Goal: Task Accomplishment & Management: Use online tool/utility

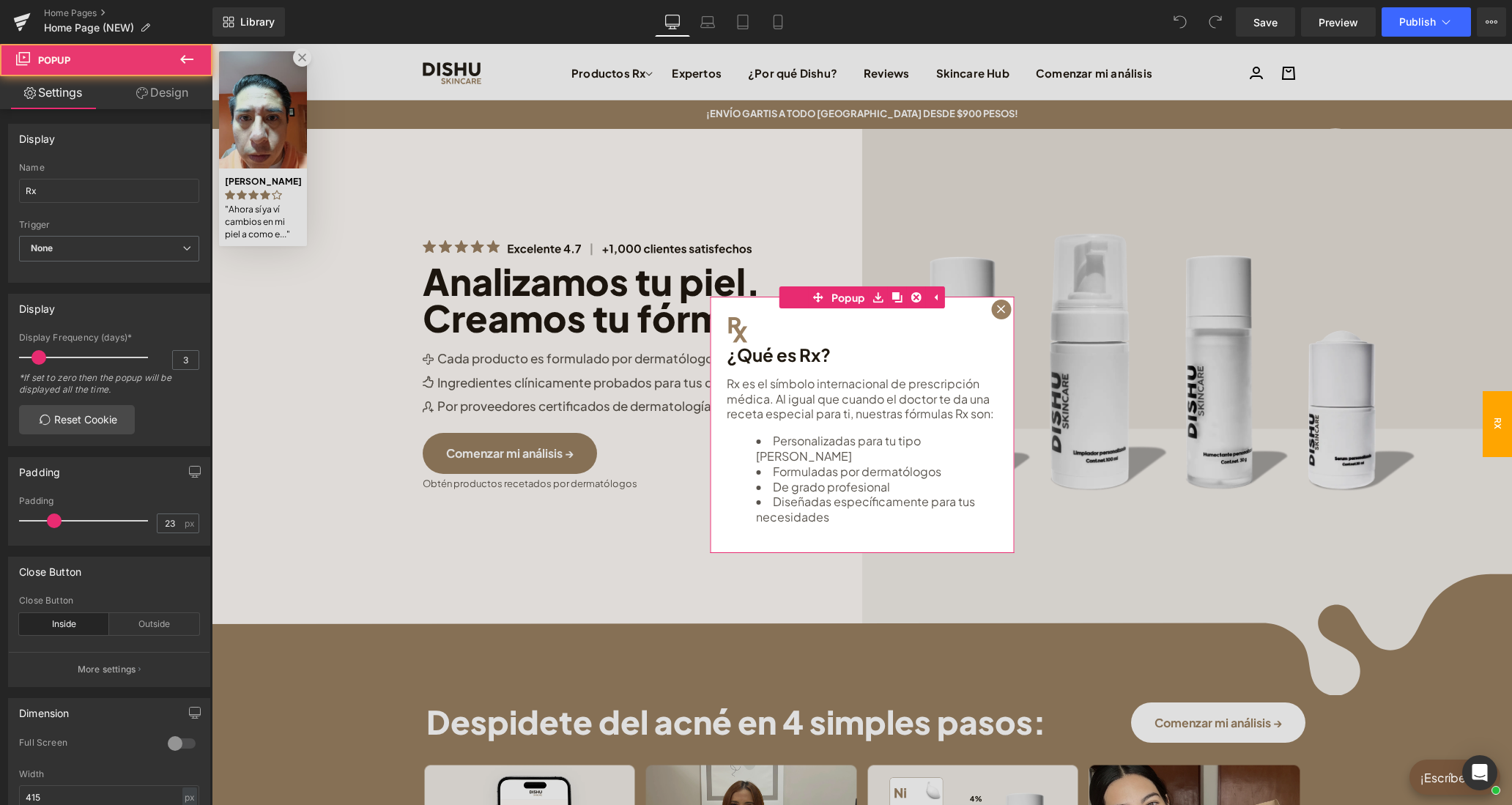
click at [996, 310] on div at bounding box center [1000, 309] width 20 height 20
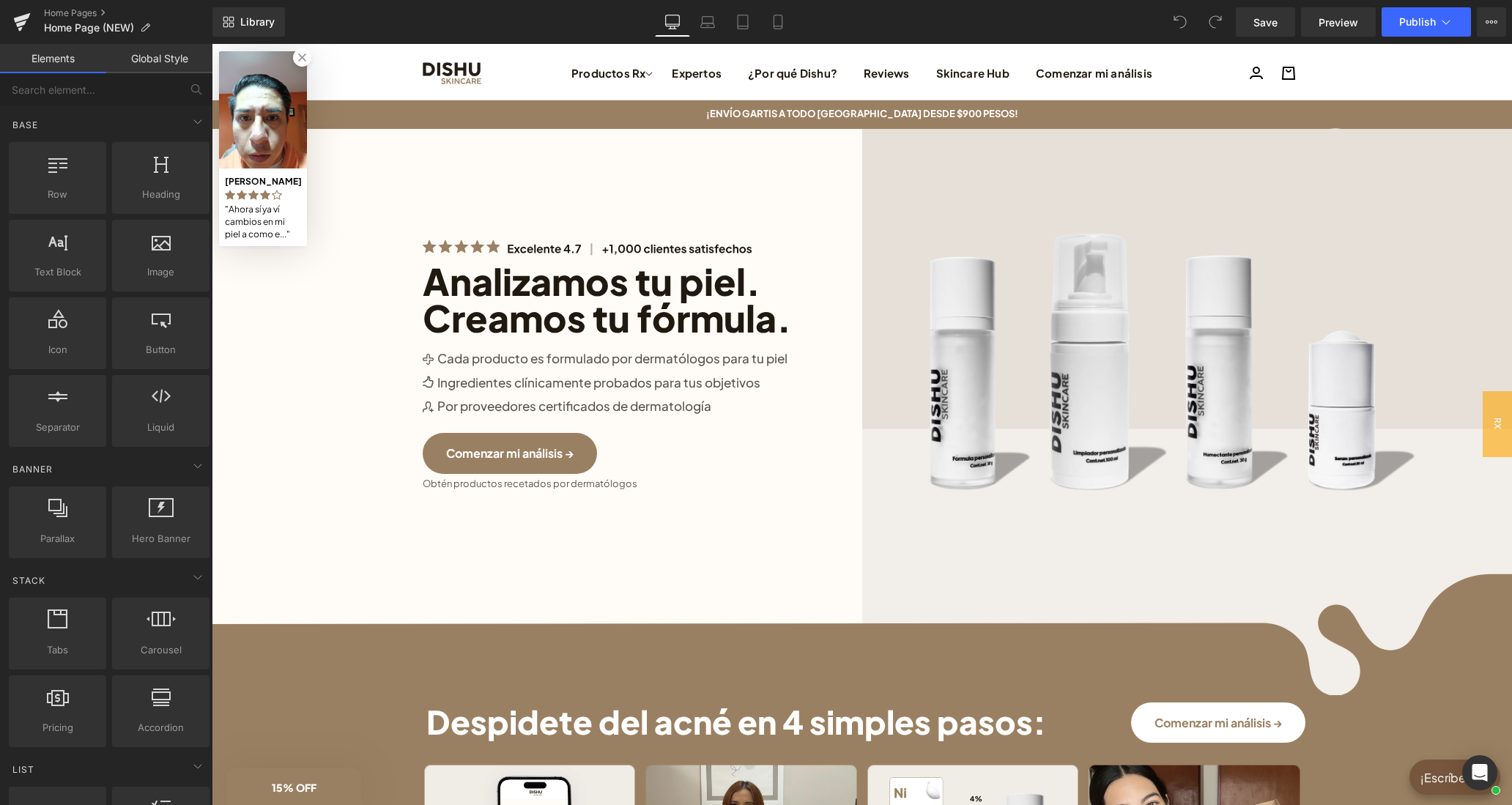
click at [303, 66] on link at bounding box center [302, 57] width 18 height 18
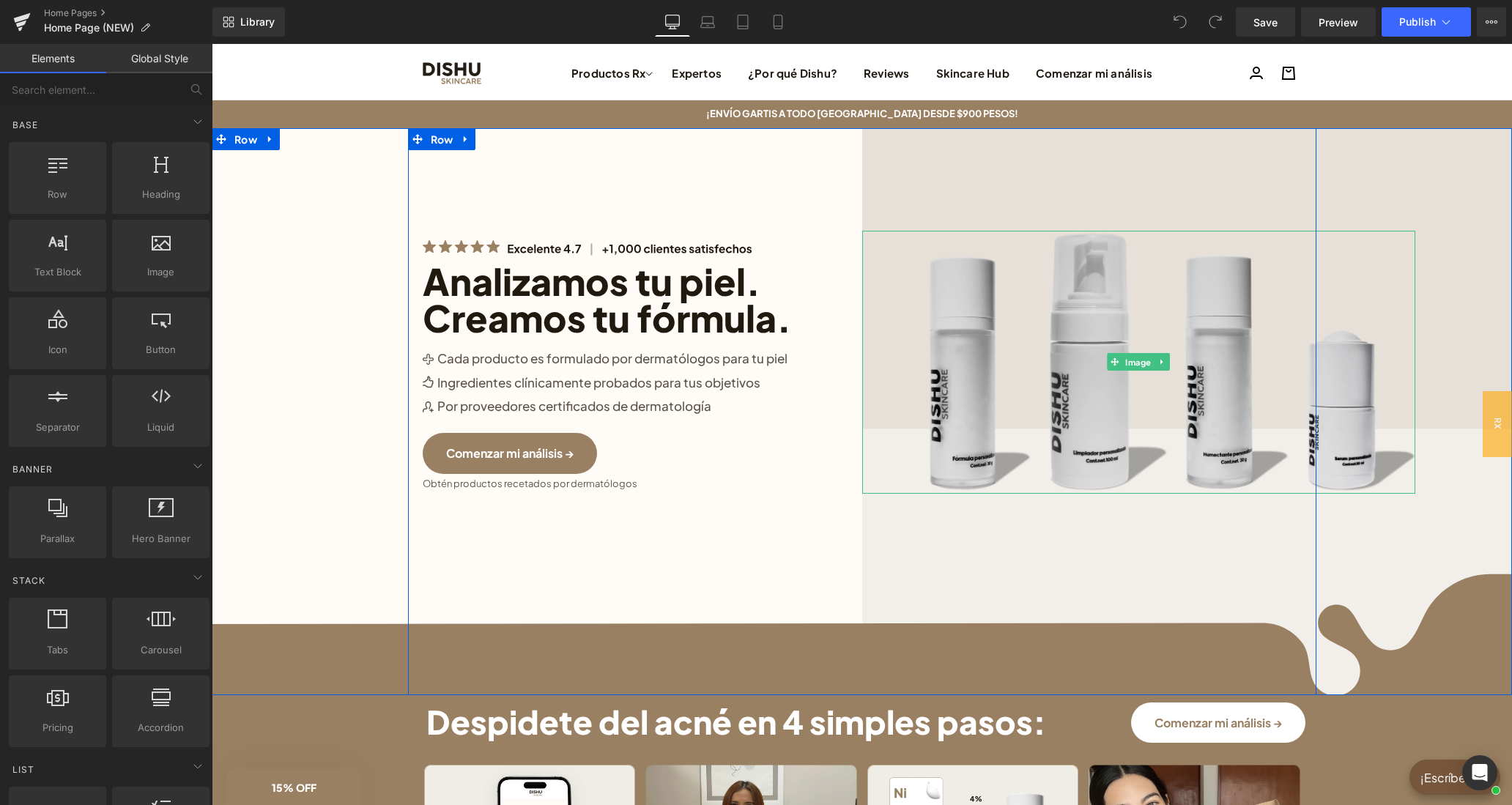
click at [1125, 334] on img at bounding box center [1138, 363] width 553 height 264
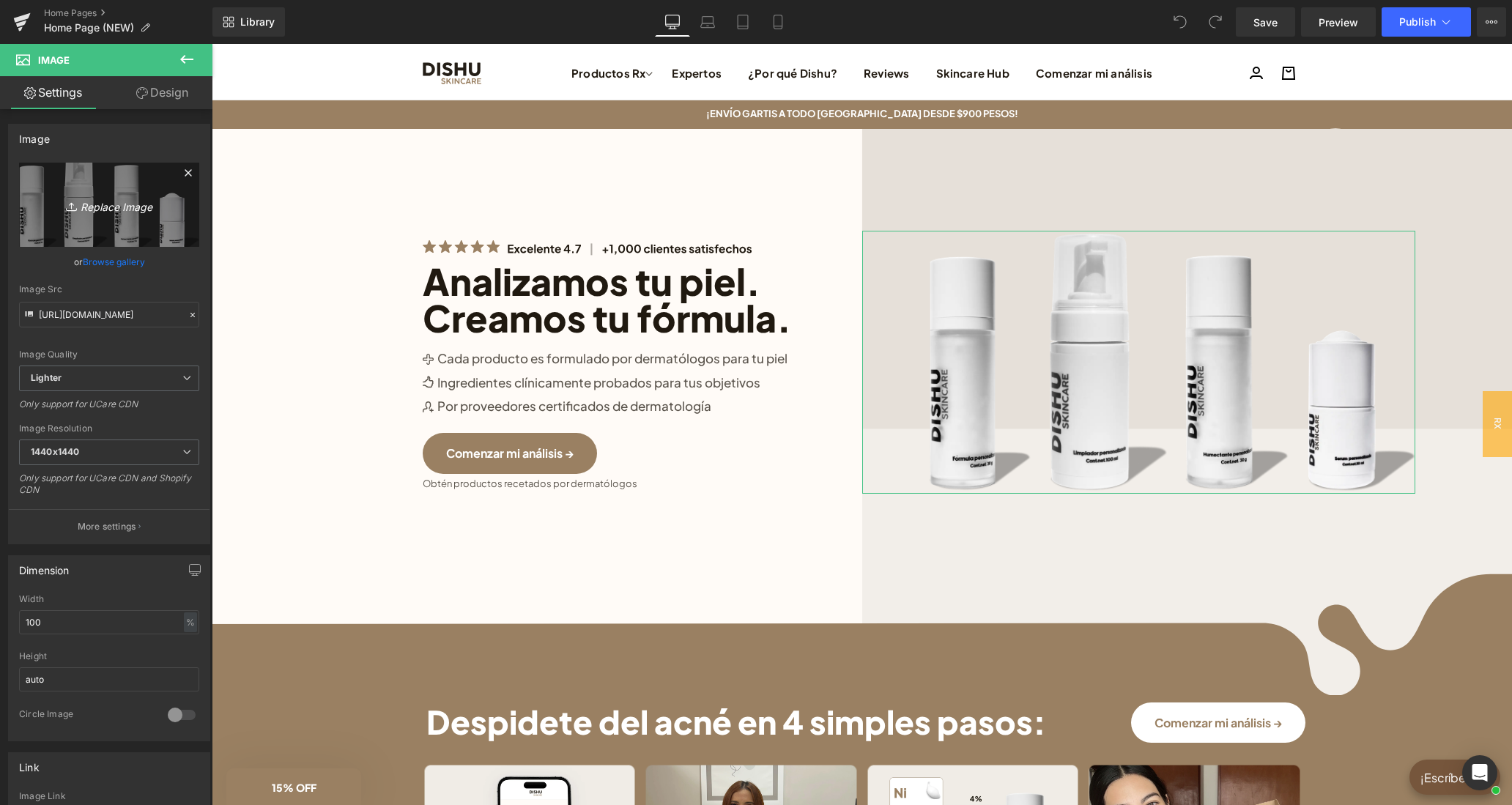
click at [112, 175] on link "Replace Image" at bounding box center [109, 204] width 180 height 84
type input "C:\fakepath\Face Reset Toner(9).png"
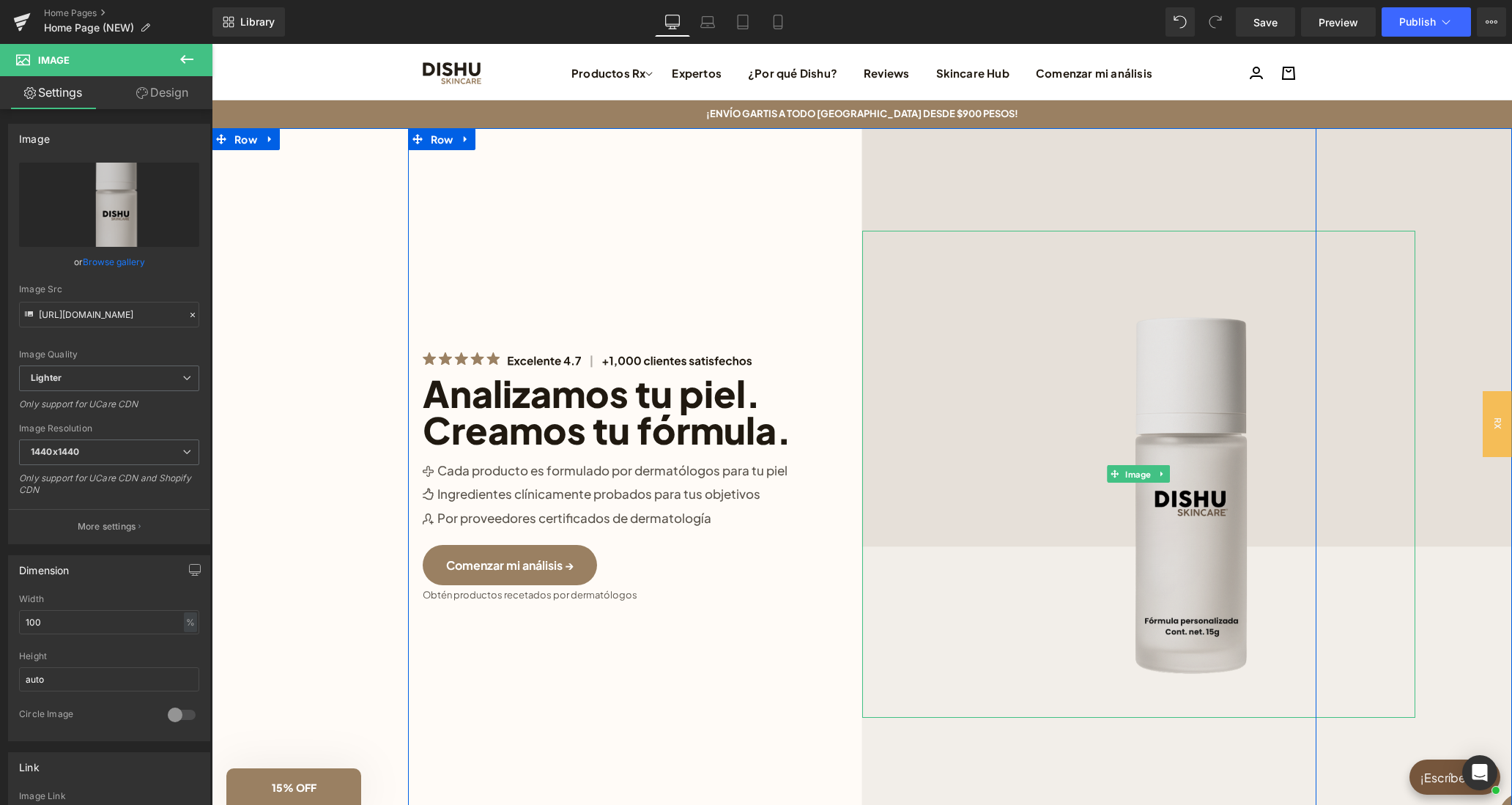
click at [1172, 386] on img at bounding box center [1138, 475] width 553 height 487
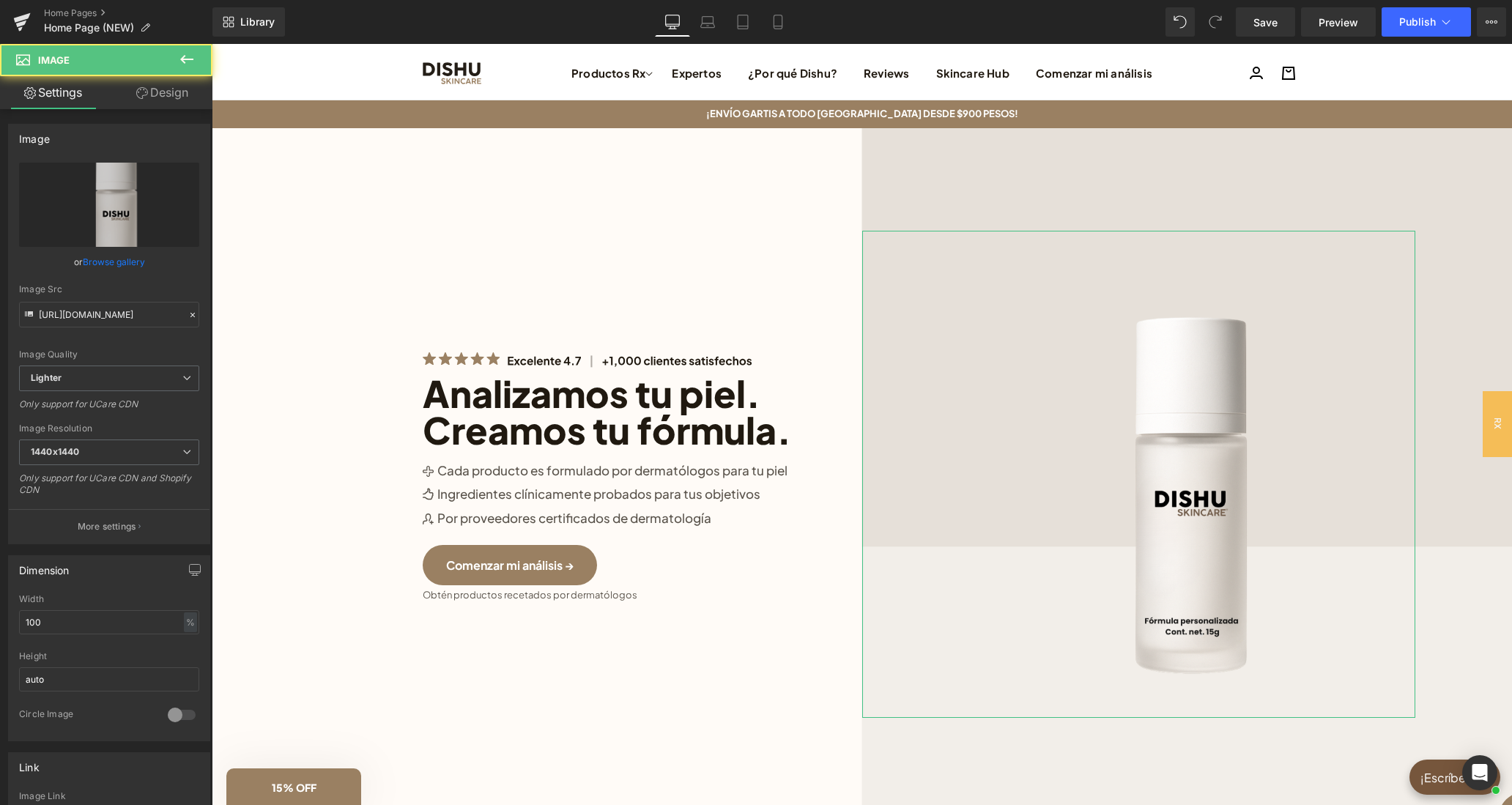
scroll to position [277, 0]
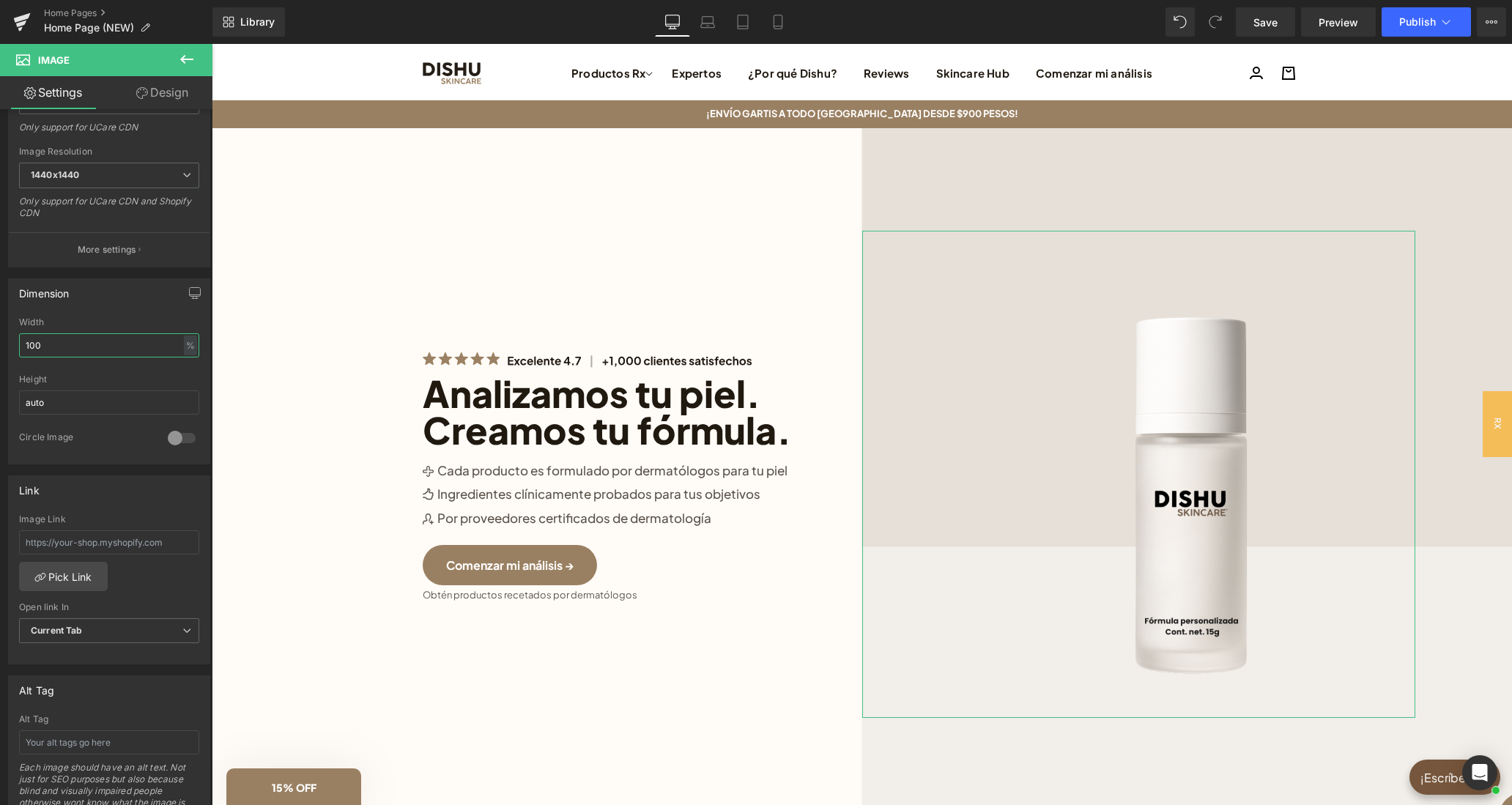
drag, startPoint x: 32, startPoint y: 344, endPoint x: 0, endPoint y: 344, distance: 32.0
click at [19, 344] on input "100" at bounding box center [109, 345] width 180 height 24
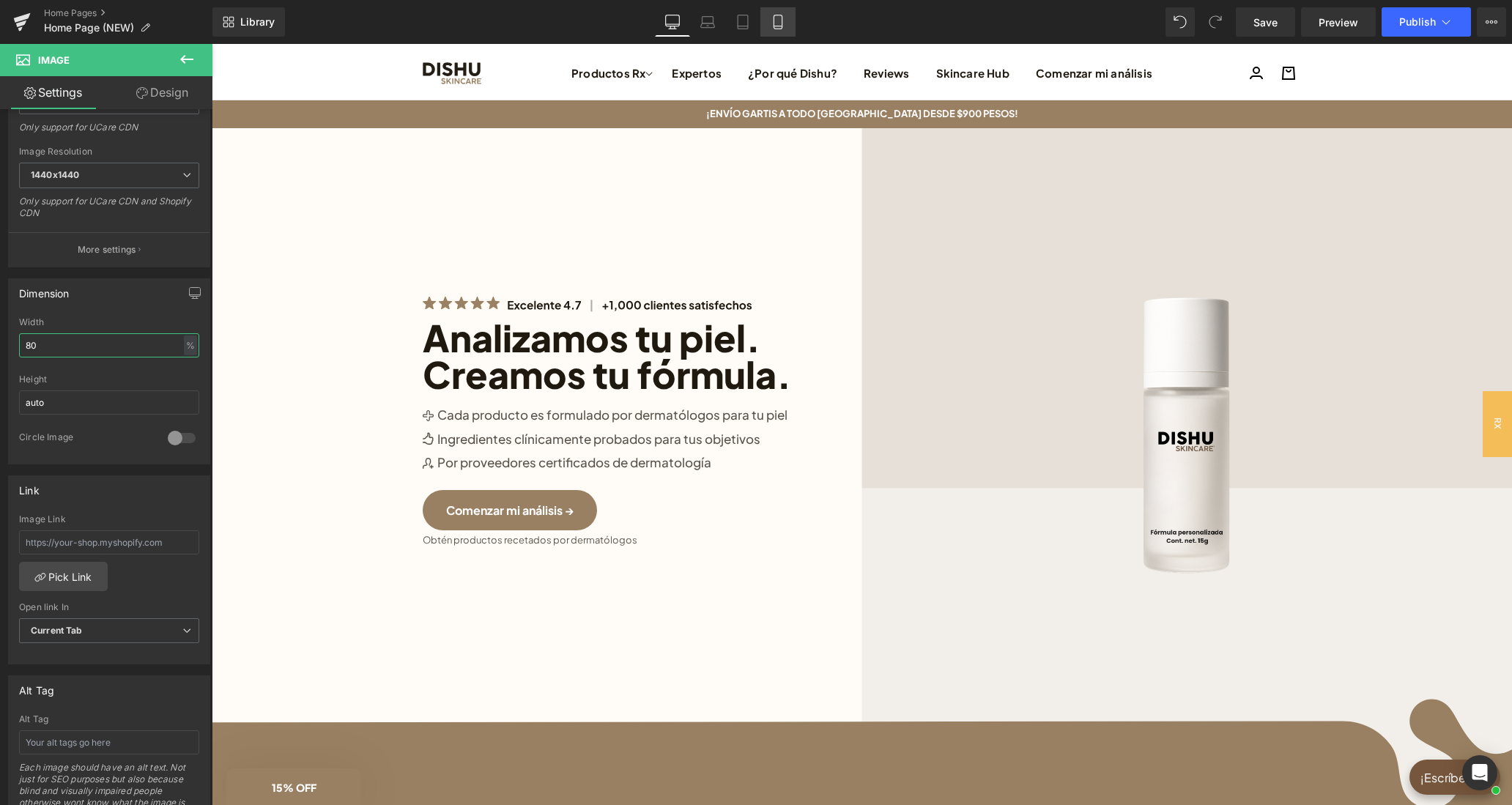
type input "80"
click at [781, 19] on icon at bounding box center [777, 22] width 8 height 14
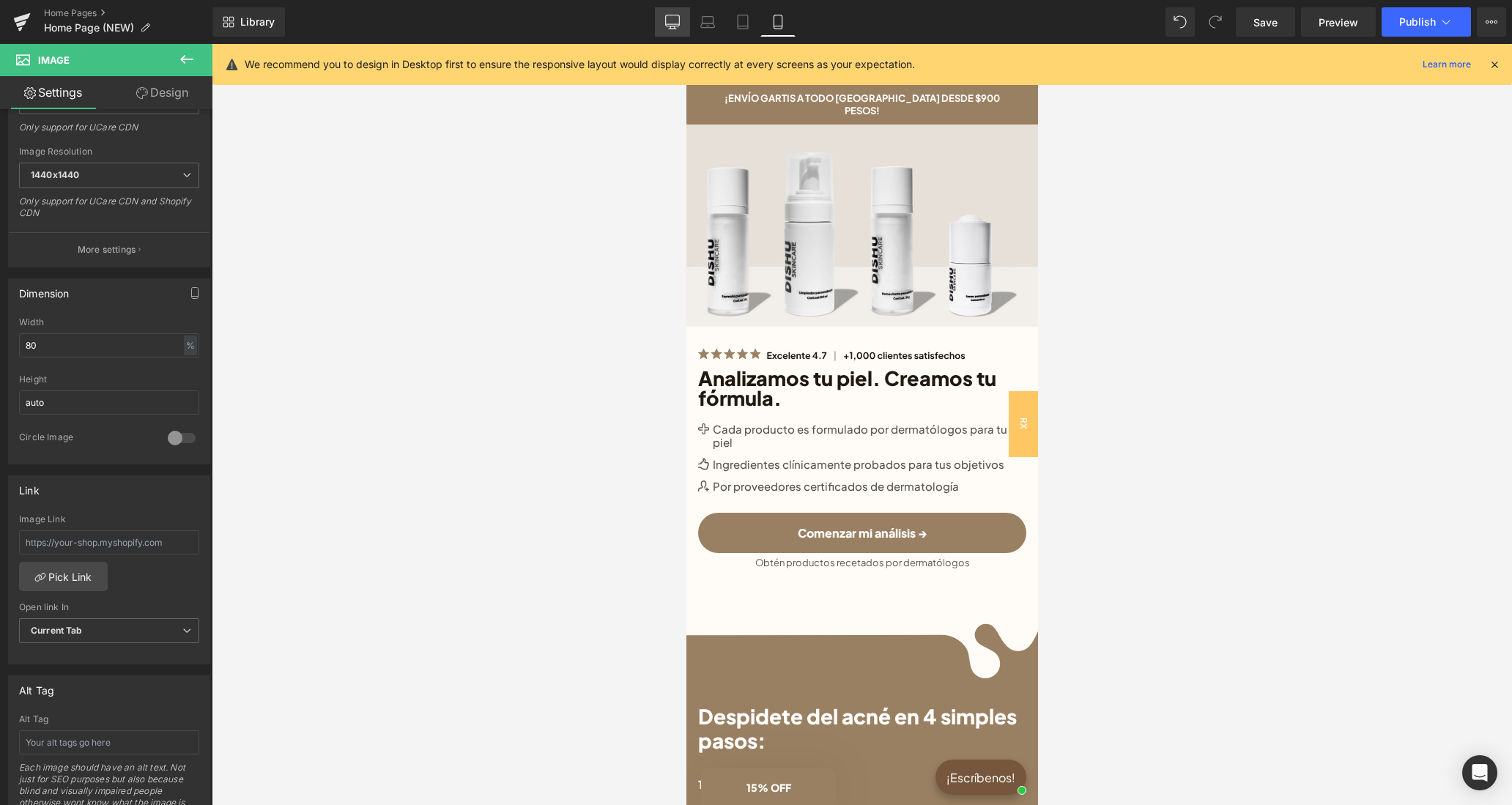
click at [674, 17] on icon at bounding box center [672, 21] width 14 height 14
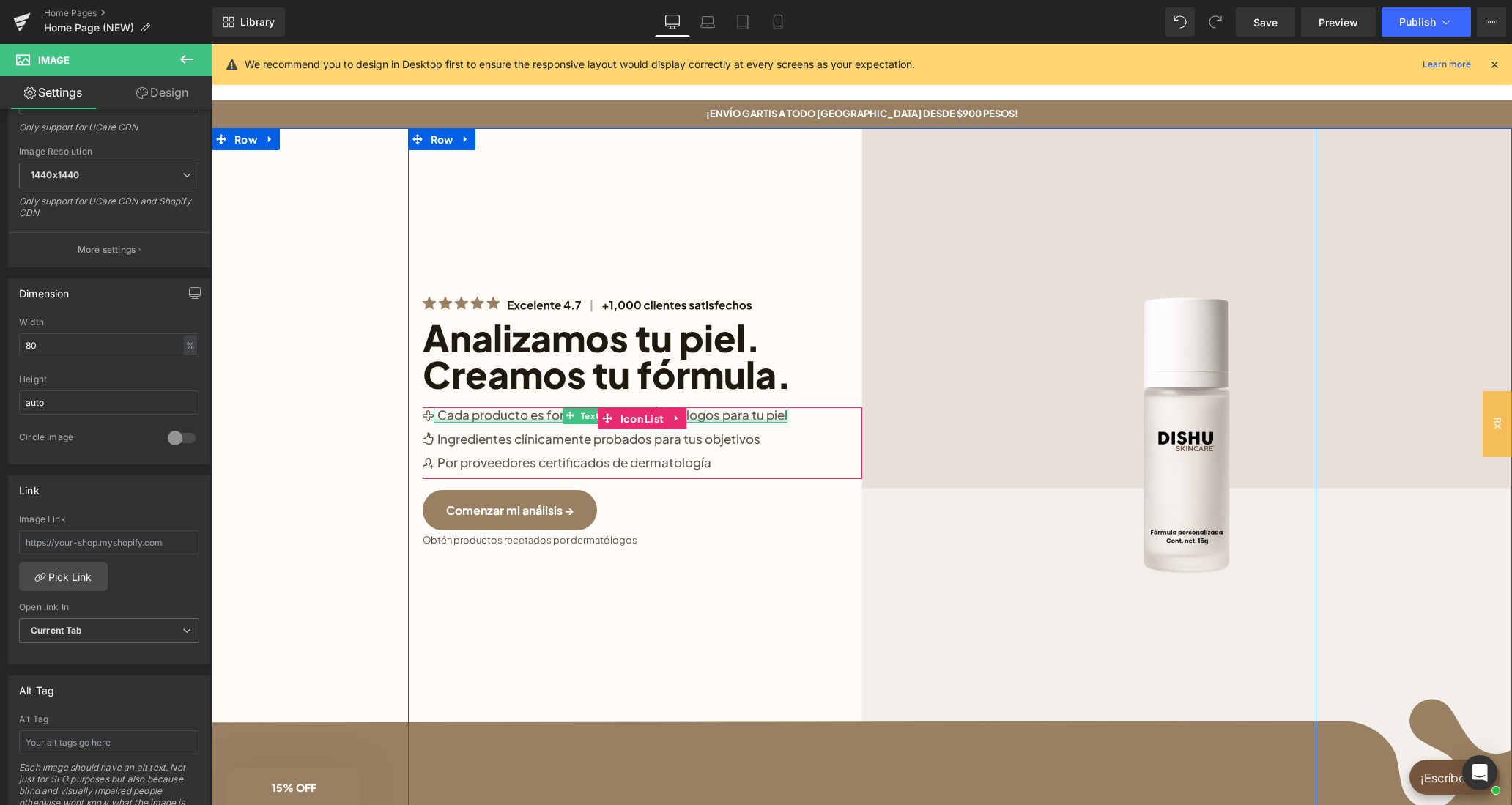
click at [556, 420] on div at bounding box center [610, 421] width 354 height 4
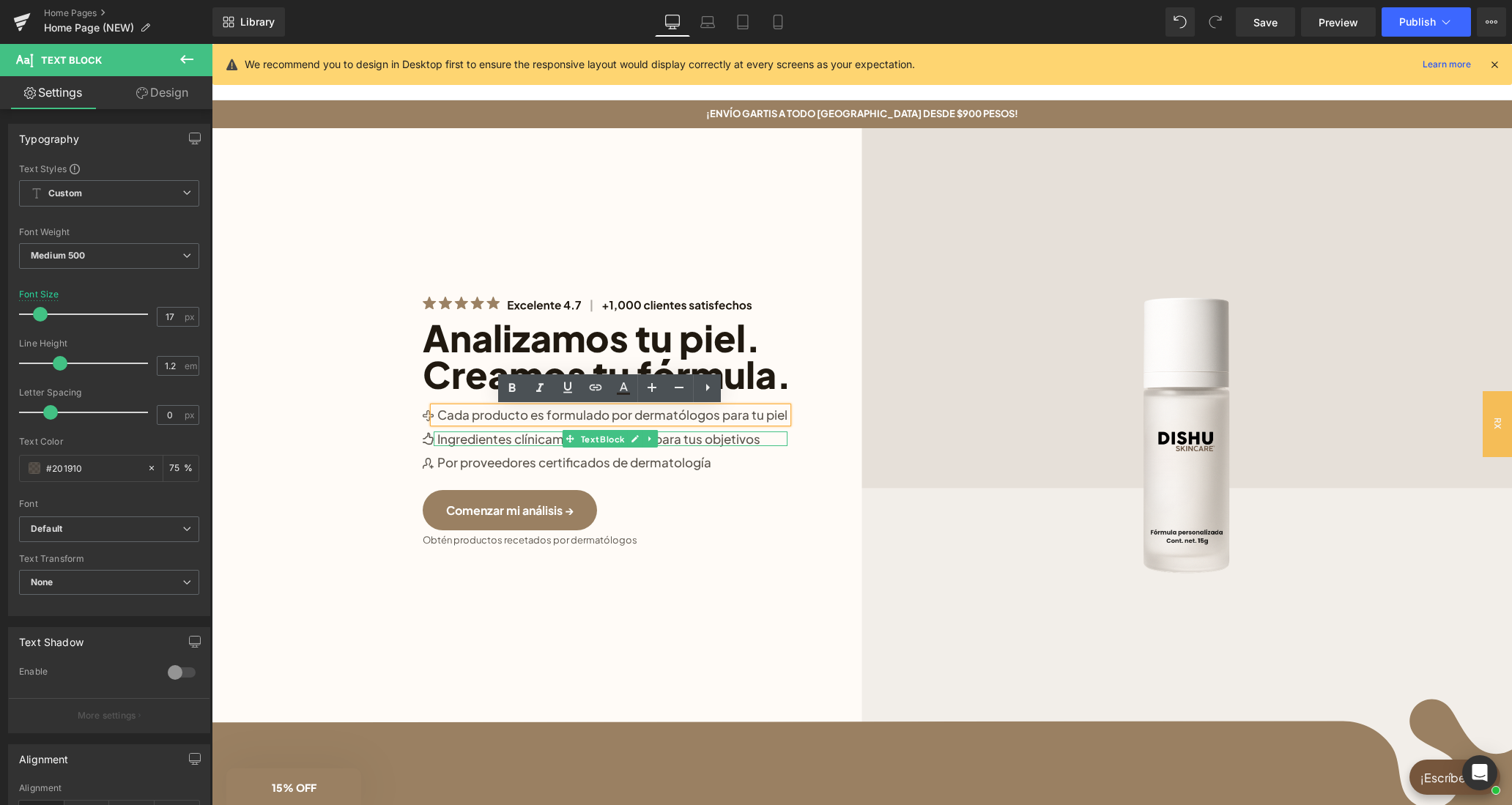
click at [698, 440] on p "Ingredientes clínicamente probados para tus objetivos" at bounding box center [612, 438] width 350 height 14
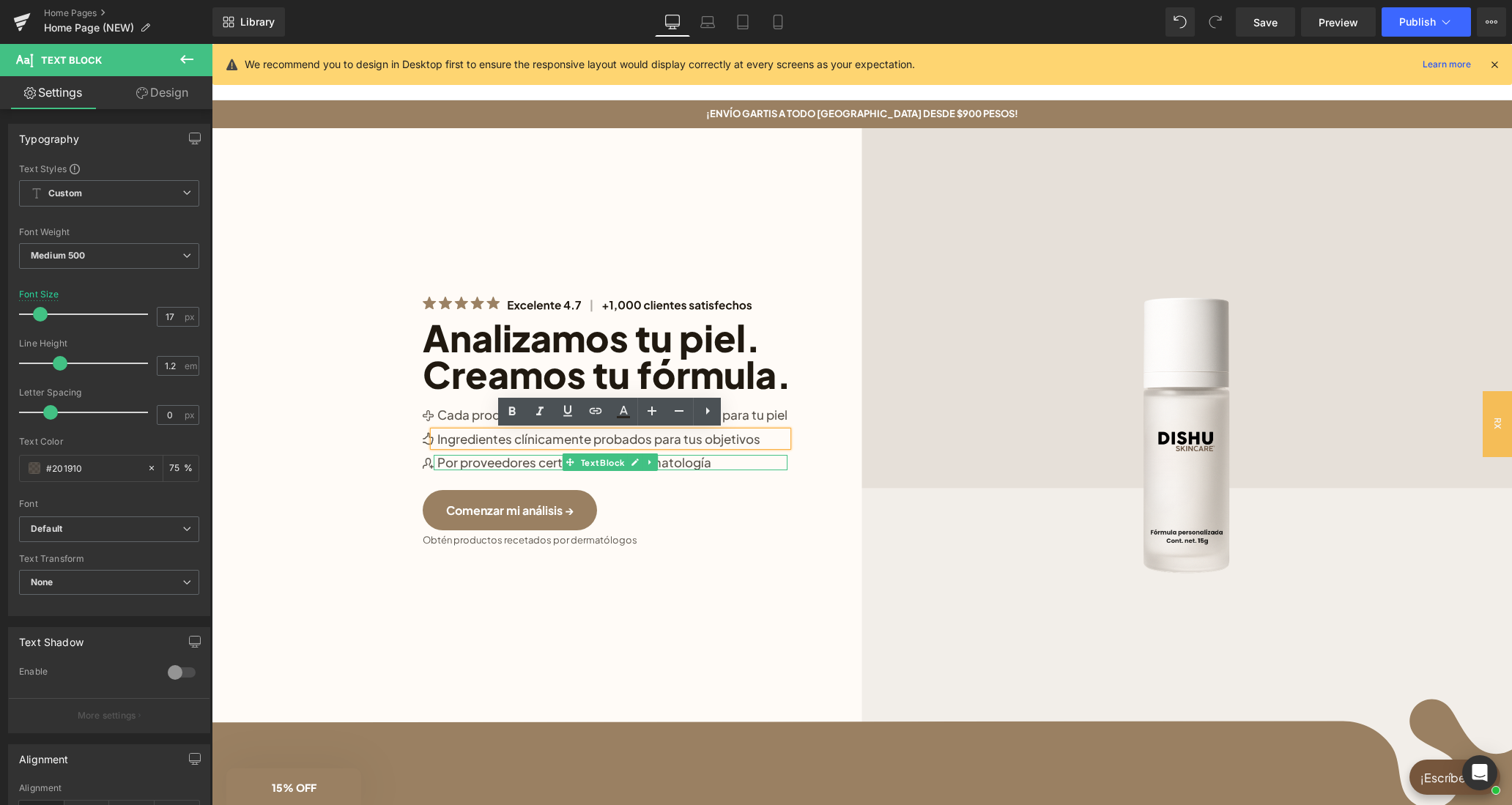
click at [698, 461] on p "Por proveedores certificados de dermatología" at bounding box center [612, 461] width 350 height 14
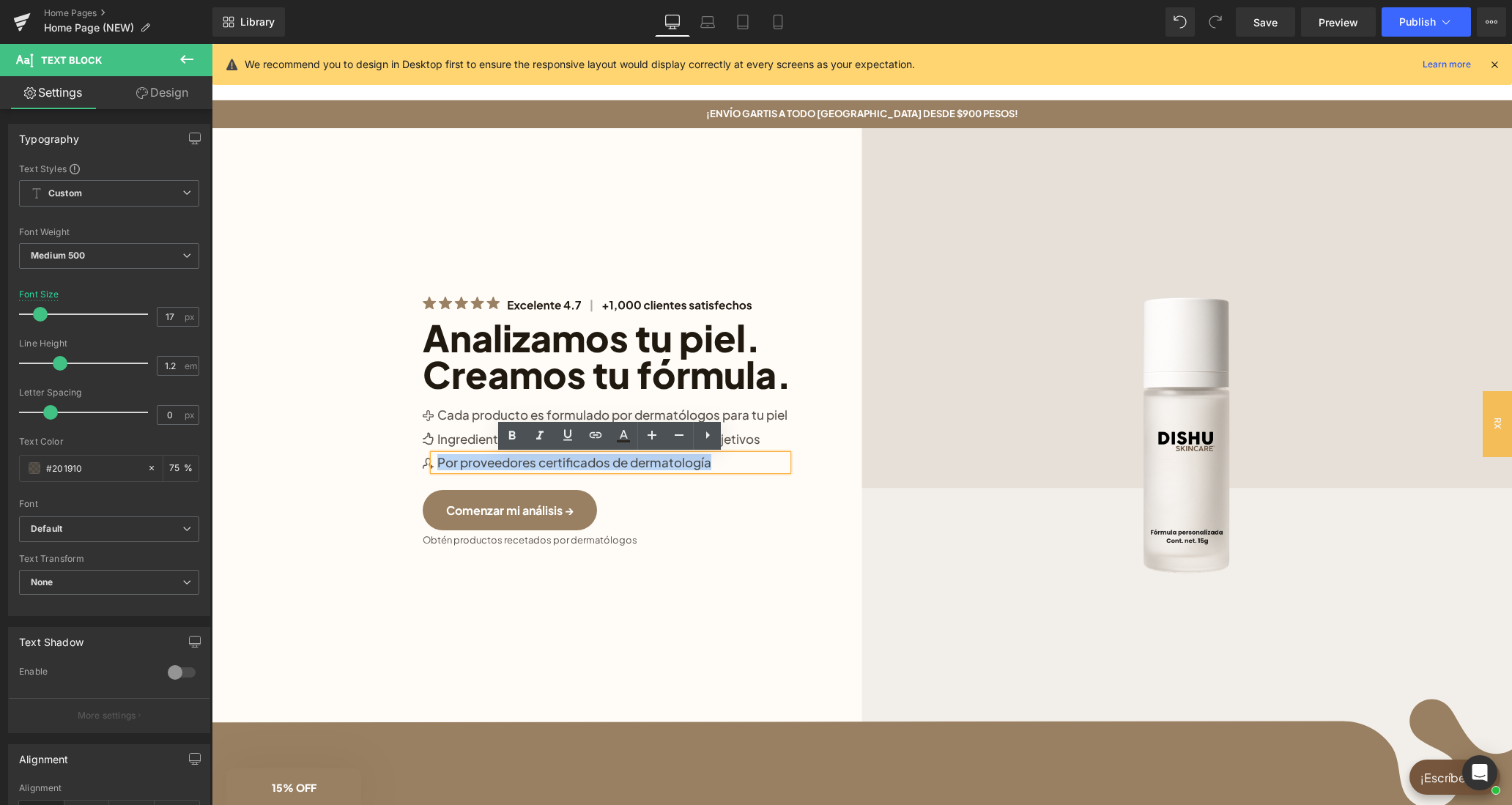
drag, startPoint x: 713, startPoint y: 463, endPoint x: 438, endPoint y: 467, distance: 275.0
click at [438, 467] on p "Por proveedores certificados de dermatología" at bounding box center [612, 461] width 350 height 14
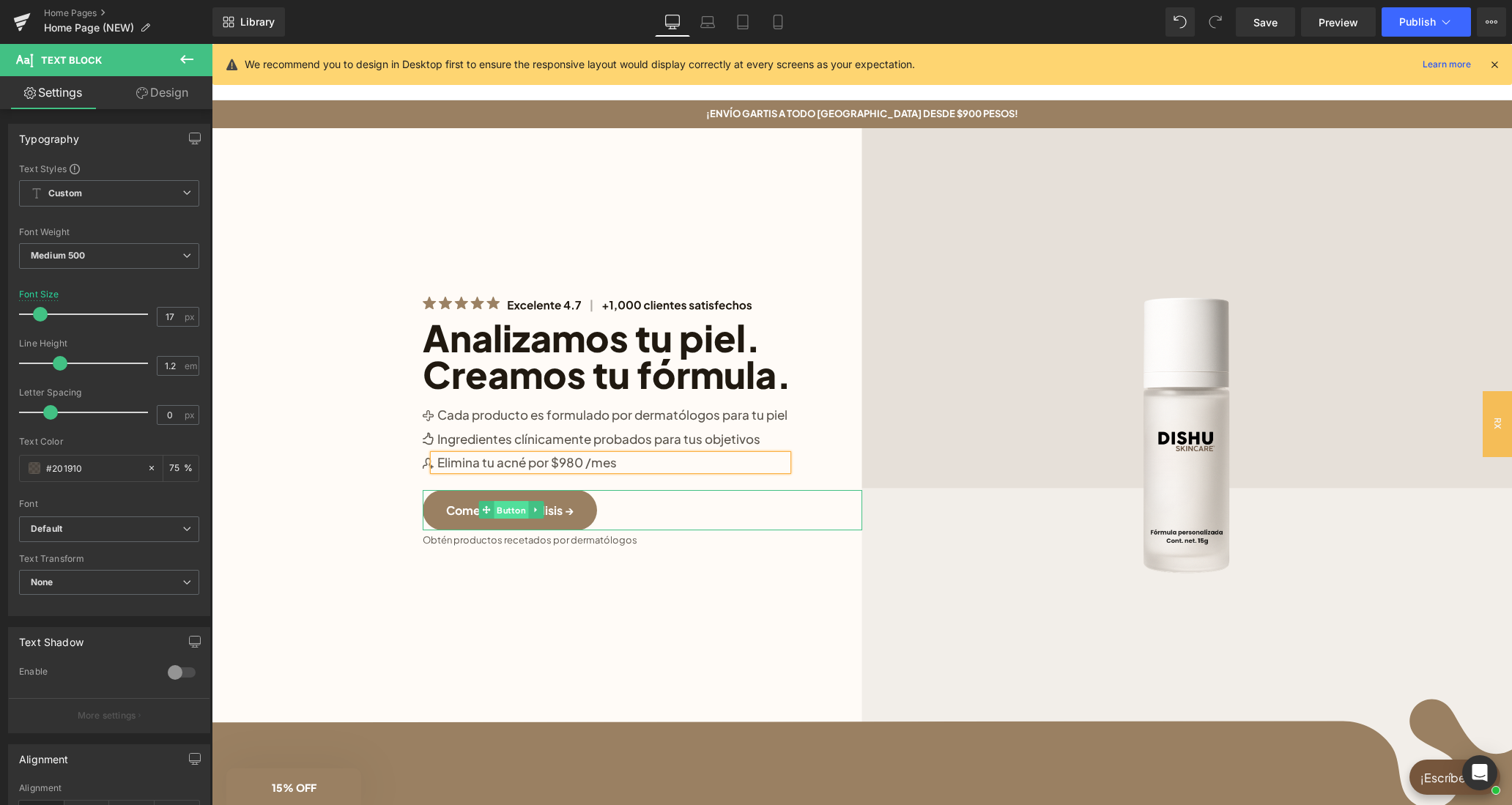
click at [509, 506] on span "Button" at bounding box center [512, 510] width 34 height 17
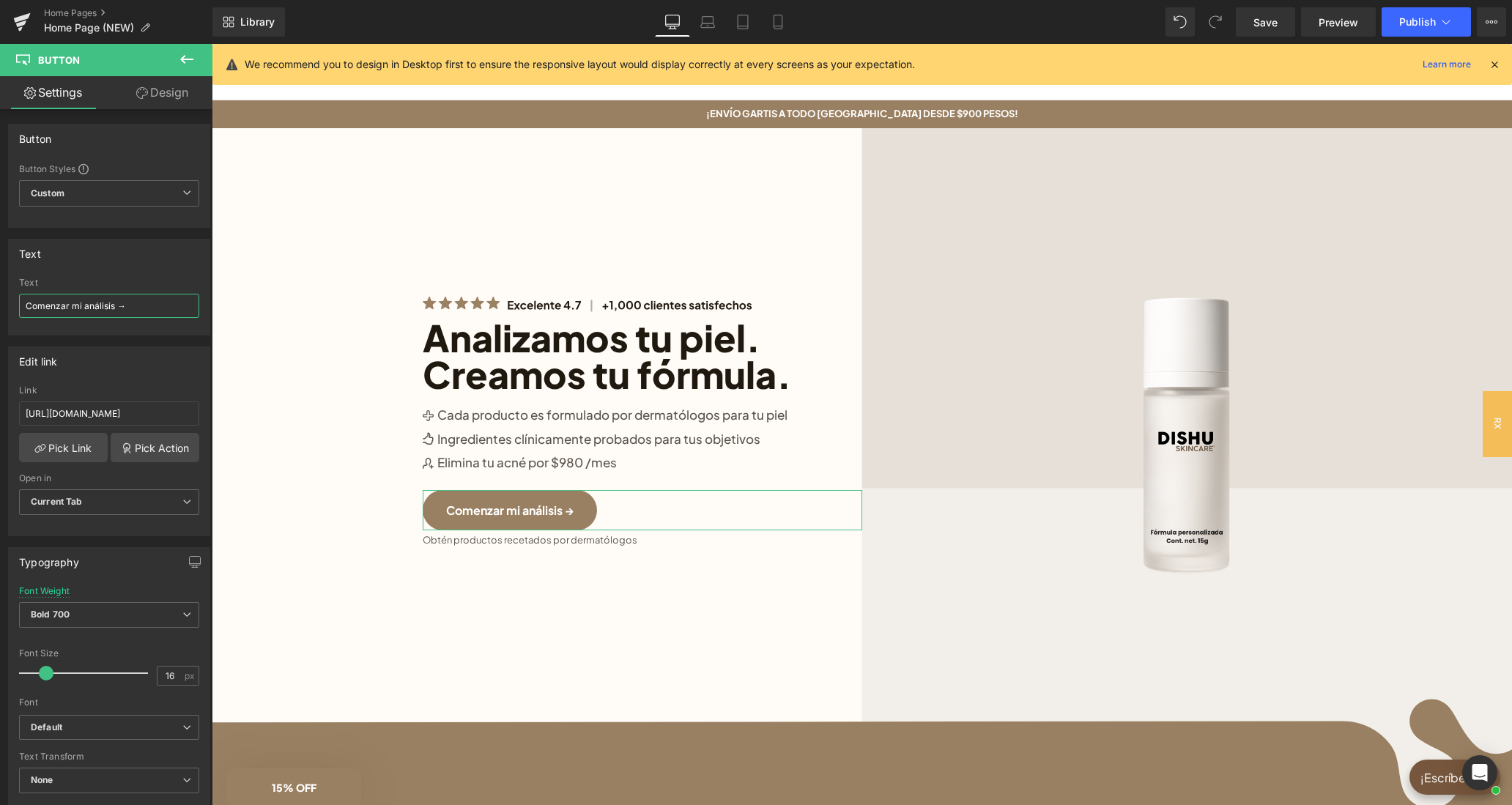
click at [99, 303] on input "Comenzar mi análisis →" at bounding box center [109, 306] width 180 height 24
type input "Comenzar mi test clínico→"
click at [170, 225] on div "Button Styles Custom Custom Setup Global Style Custom Setup Global Style Button…" at bounding box center [109, 195] width 200 height 65
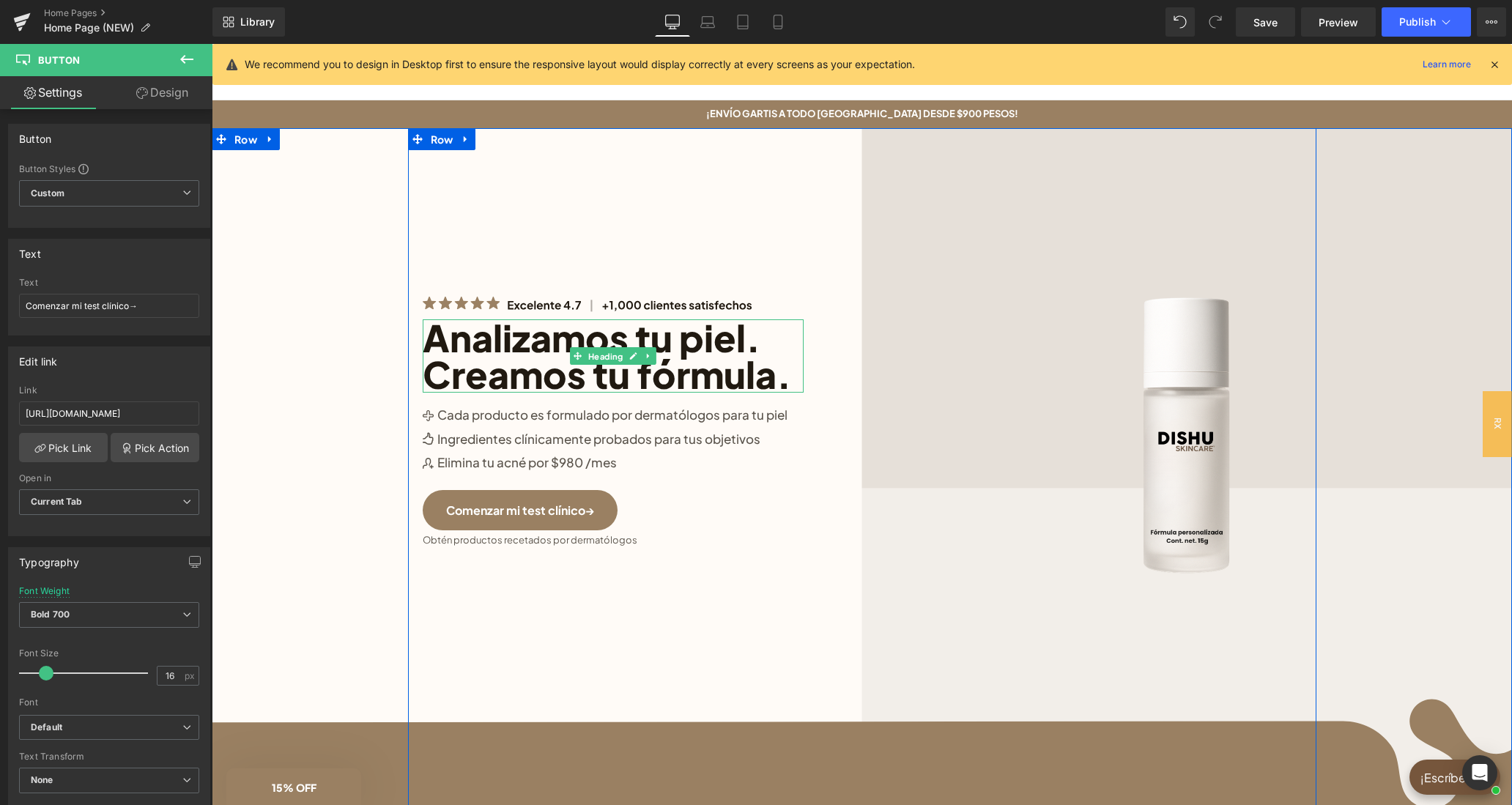
click at [427, 373] on h1 "Analizamos tu piel. Creamos tu fórmula." at bounding box center [613, 356] width 381 height 74
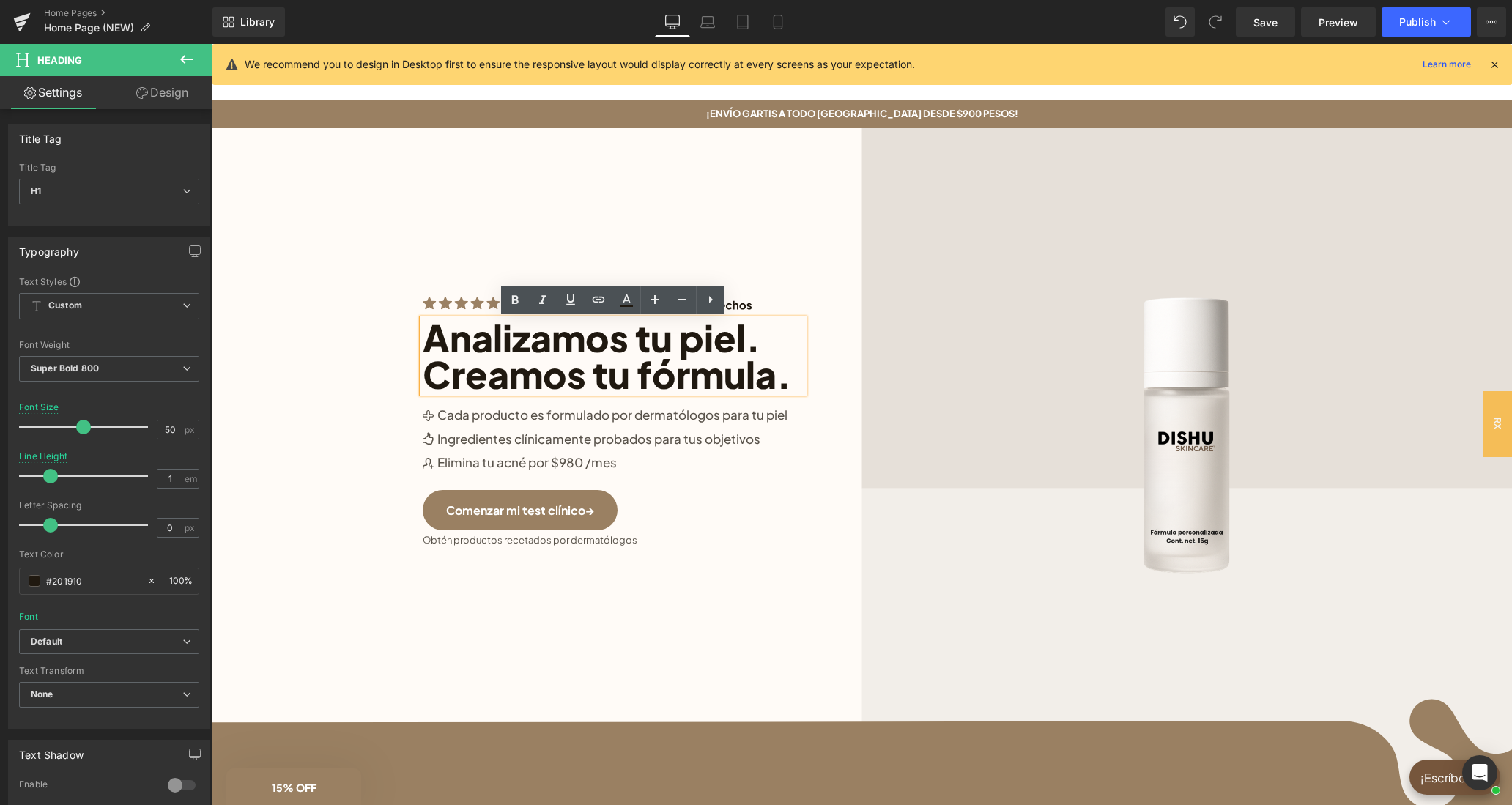
click at [783, 190] on div "Image Image Analizamos tu piel. Creamos tu fórmula. Heading Image Cada producto…" at bounding box center [861, 468] width 908 height 681
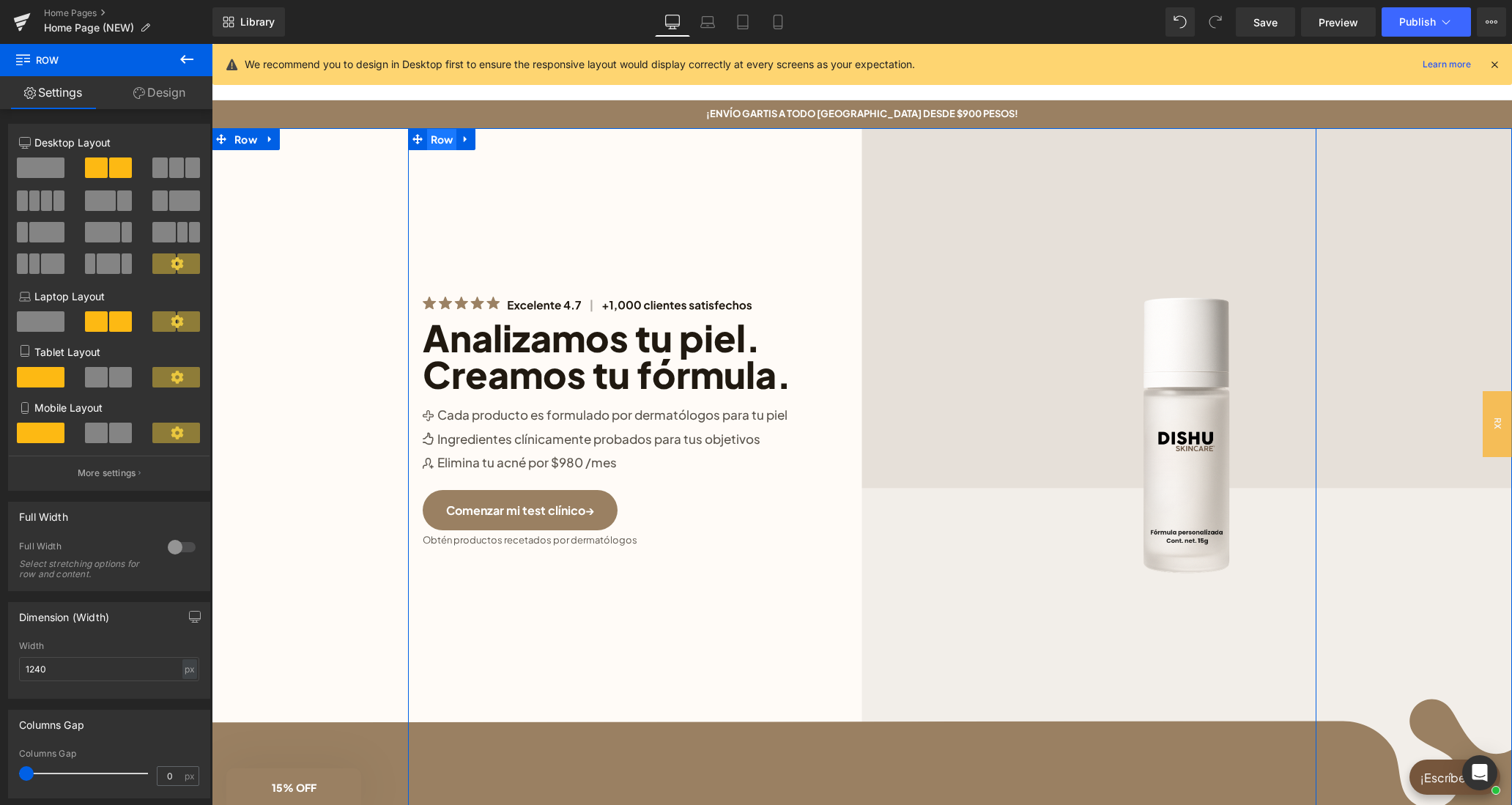
click at [439, 142] on span "Row" at bounding box center [441, 138] width 30 height 22
click at [470, 142] on icon at bounding box center [466, 139] width 10 height 11
click at [502, 140] on icon at bounding box center [503, 138] width 10 height 11
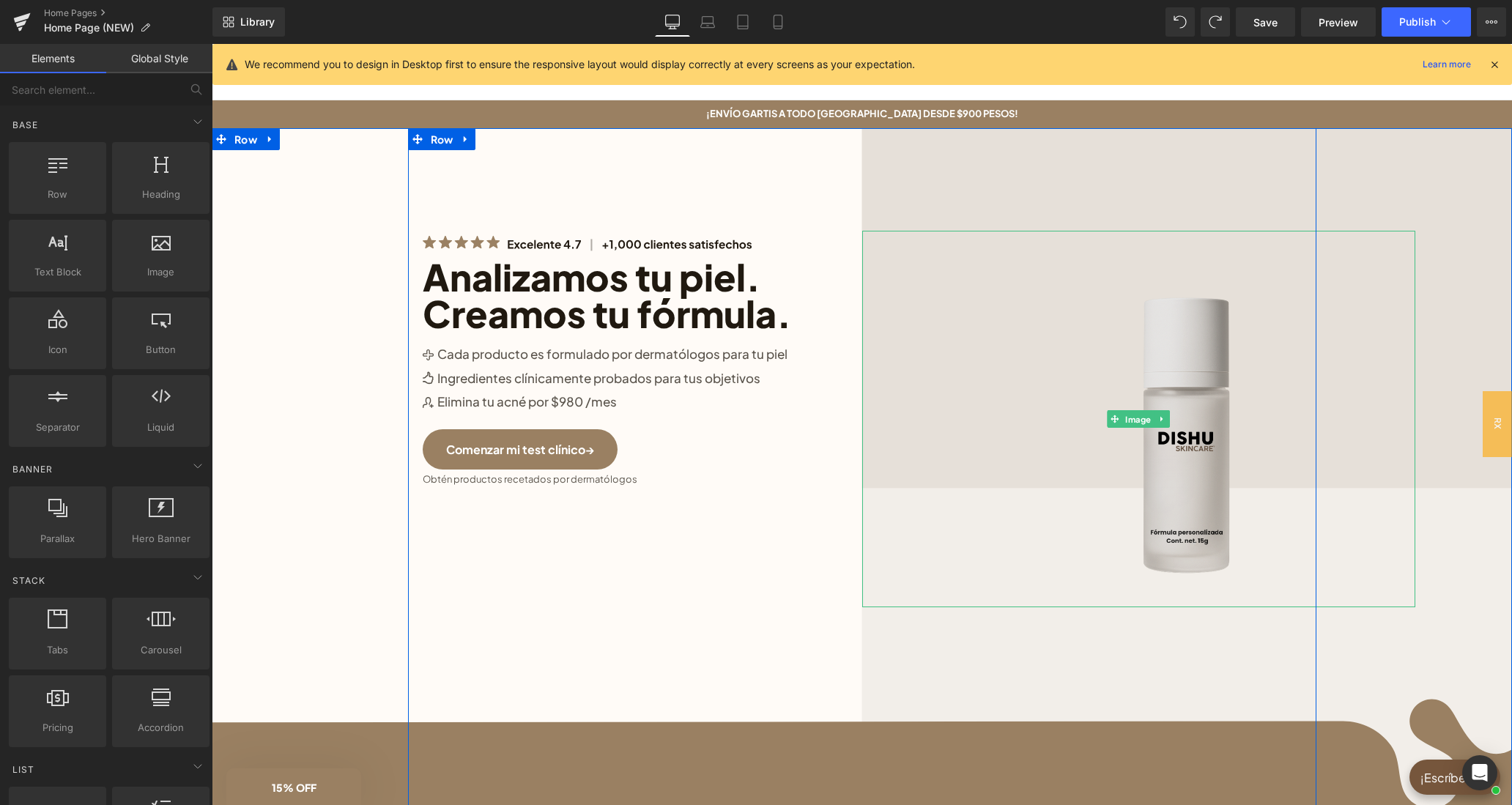
click at [1160, 348] on img at bounding box center [1138, 419] width 442 height 376
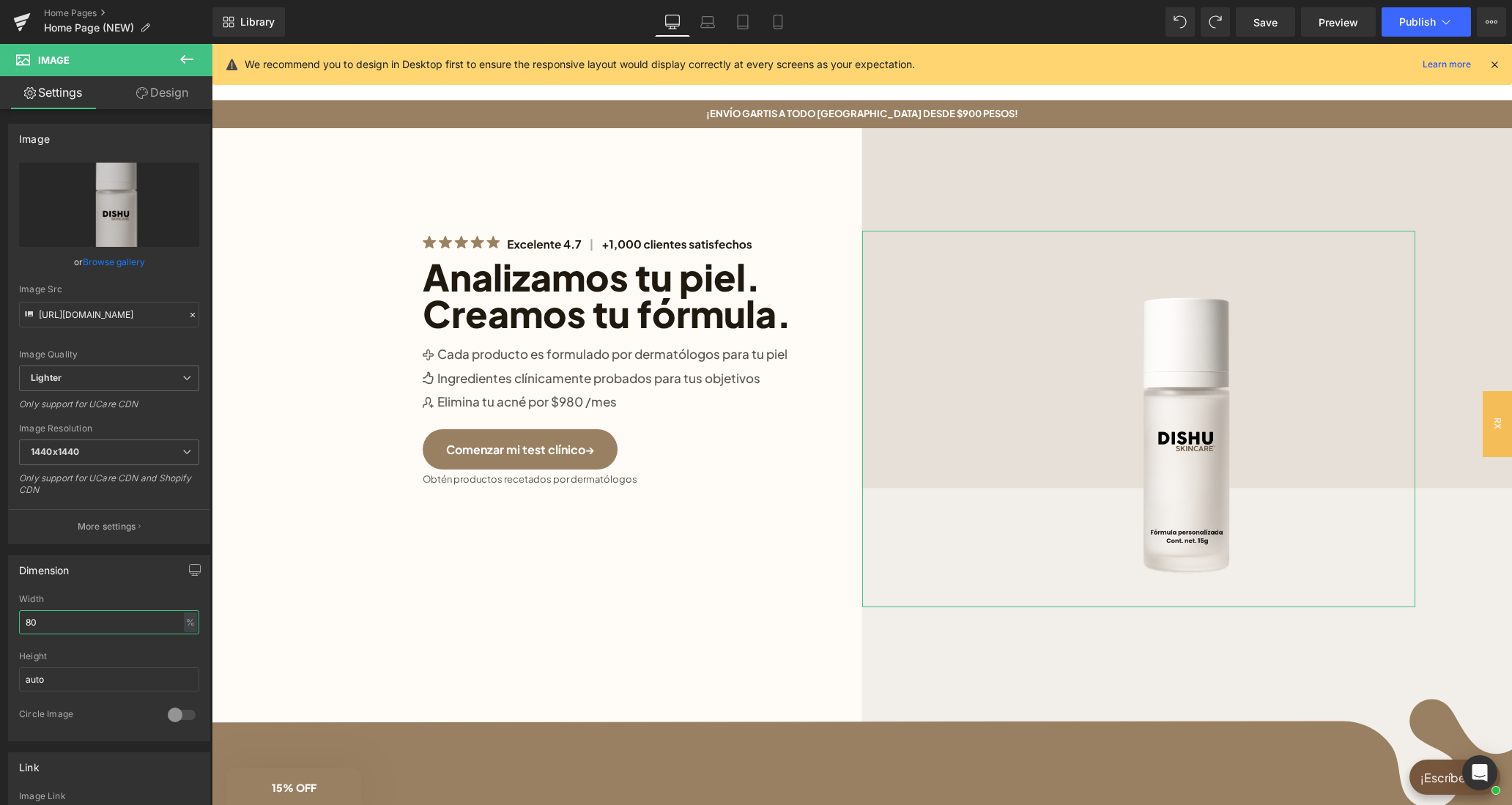
drag, startPoint x: 38, startPoint y: 630, endPoint x: 12, endPoint y: 625, distance: 26.5
click at [19, 625] on input "80" at bounding box center [109, 622] width 180 height 24
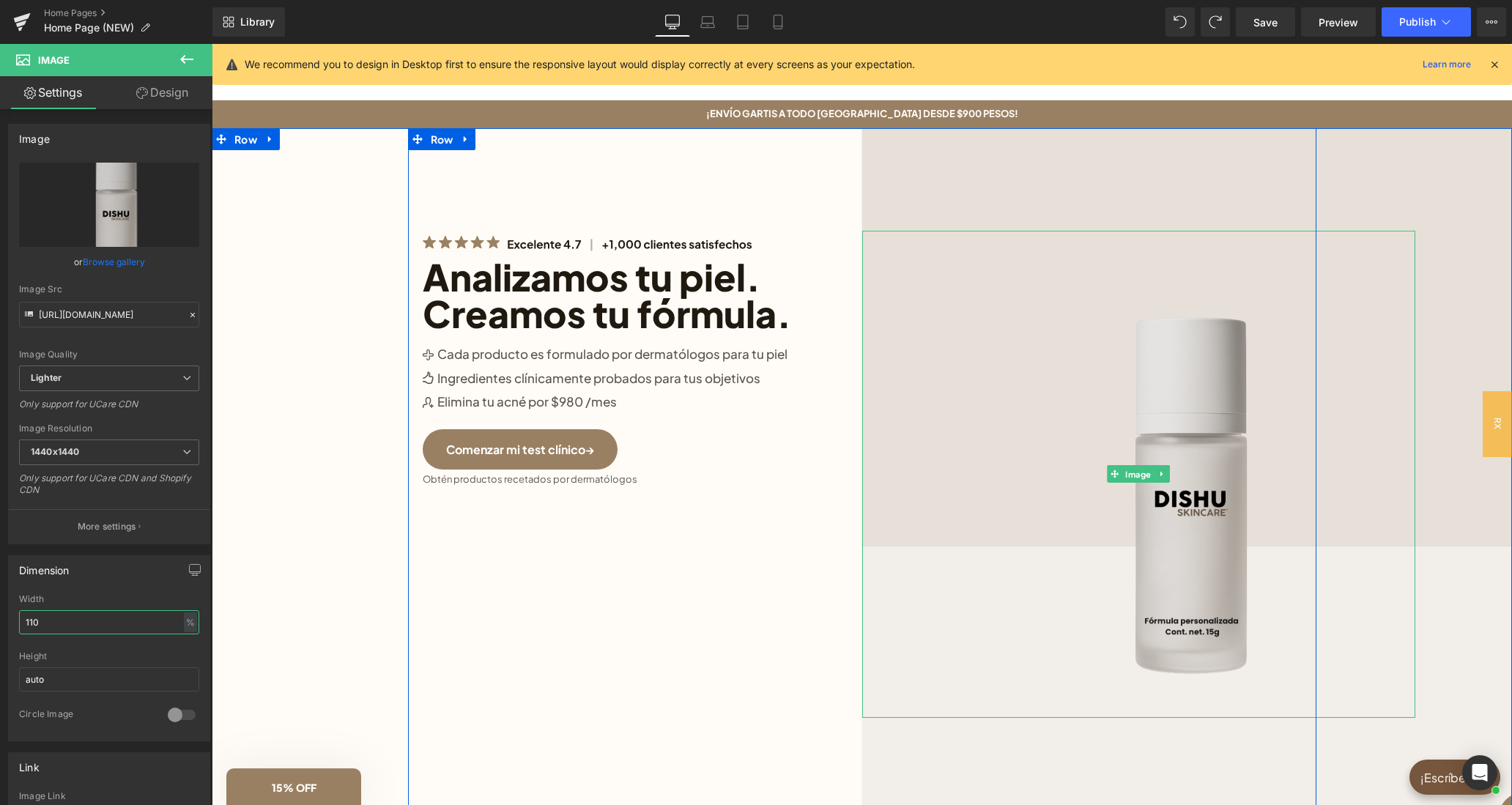
type input "110"
click at [1182, 301] on img at bounding box center [1138, 475] width 553 height 487
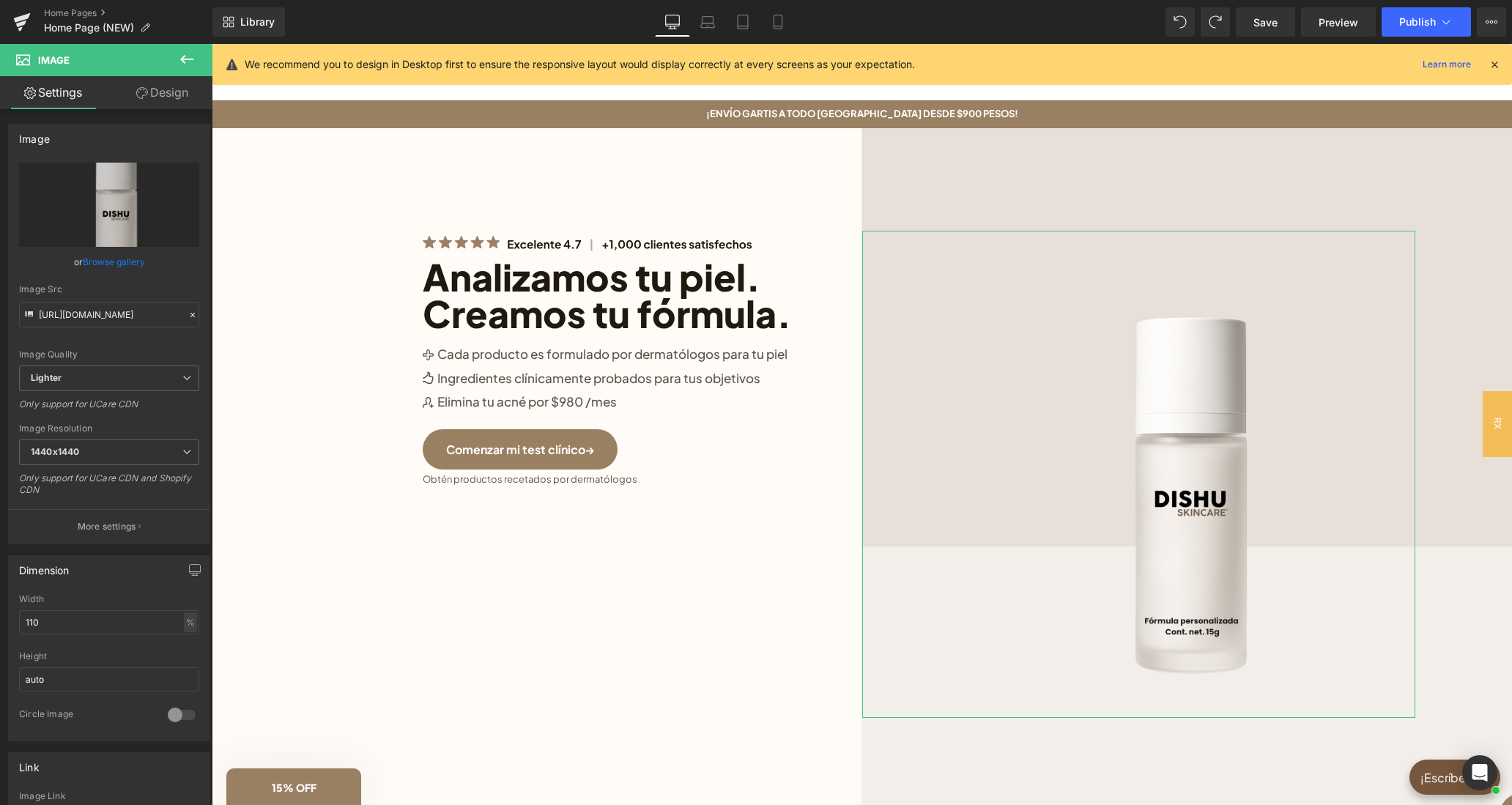
click at [159, 93] on link "Design" at bounding box center [161, 93] width 106 height 33
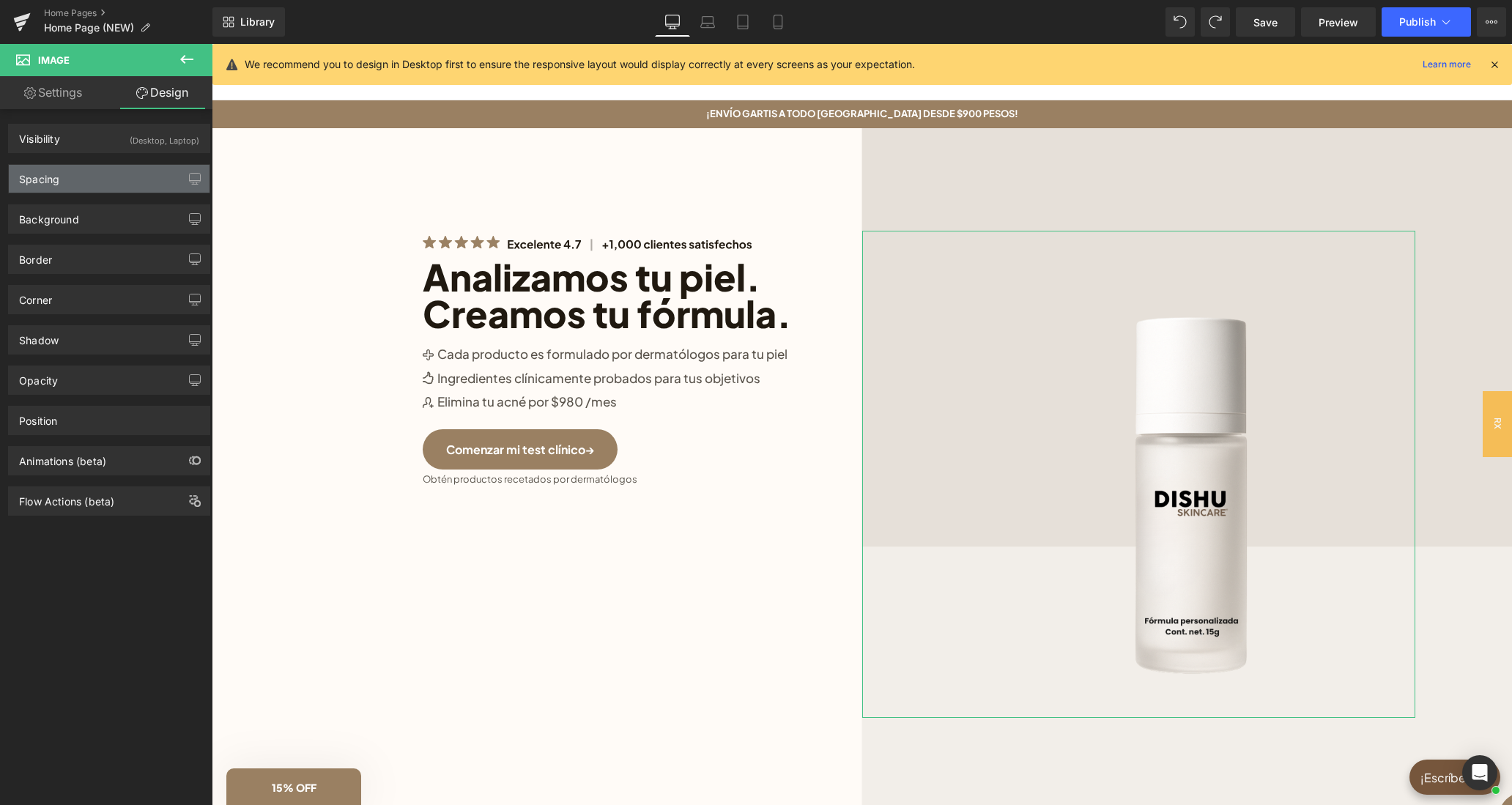
click at [102, 188] on div "Spacing" at bounding box center [109, 179] width 200 height 28
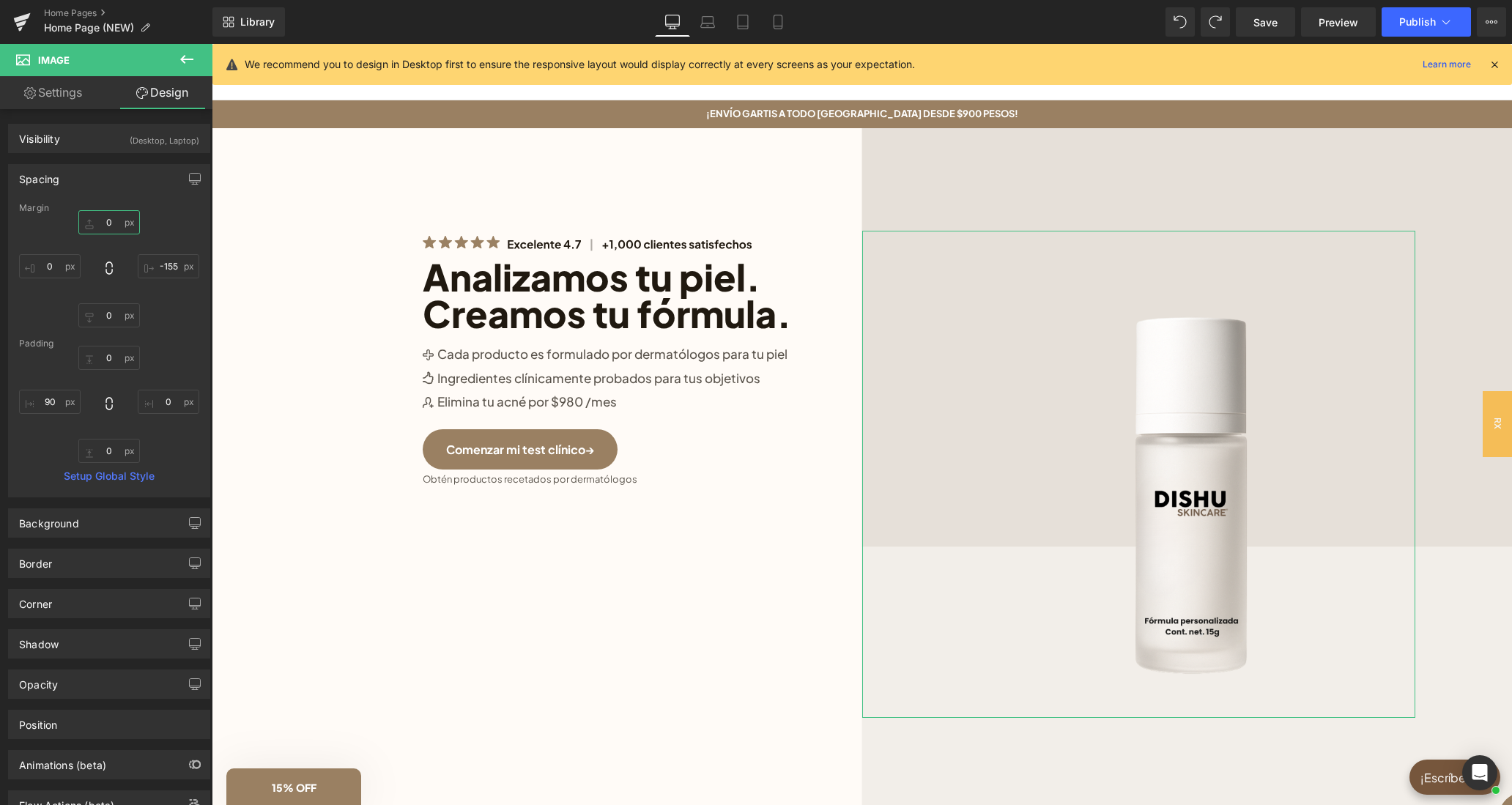
click at [106, 220] on input "text" at bounding box center [109, 222] width 61 height 24
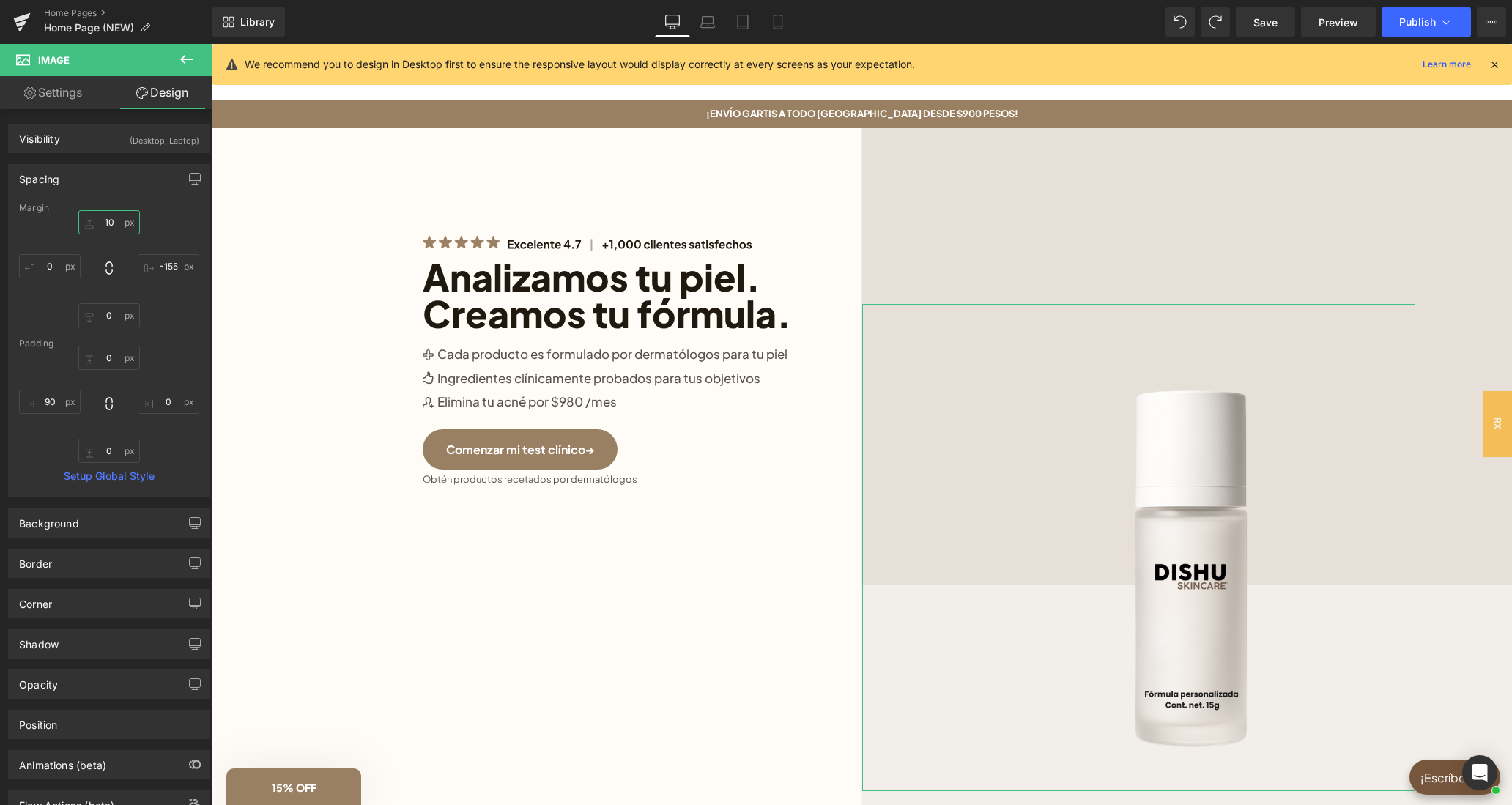
type input "0"
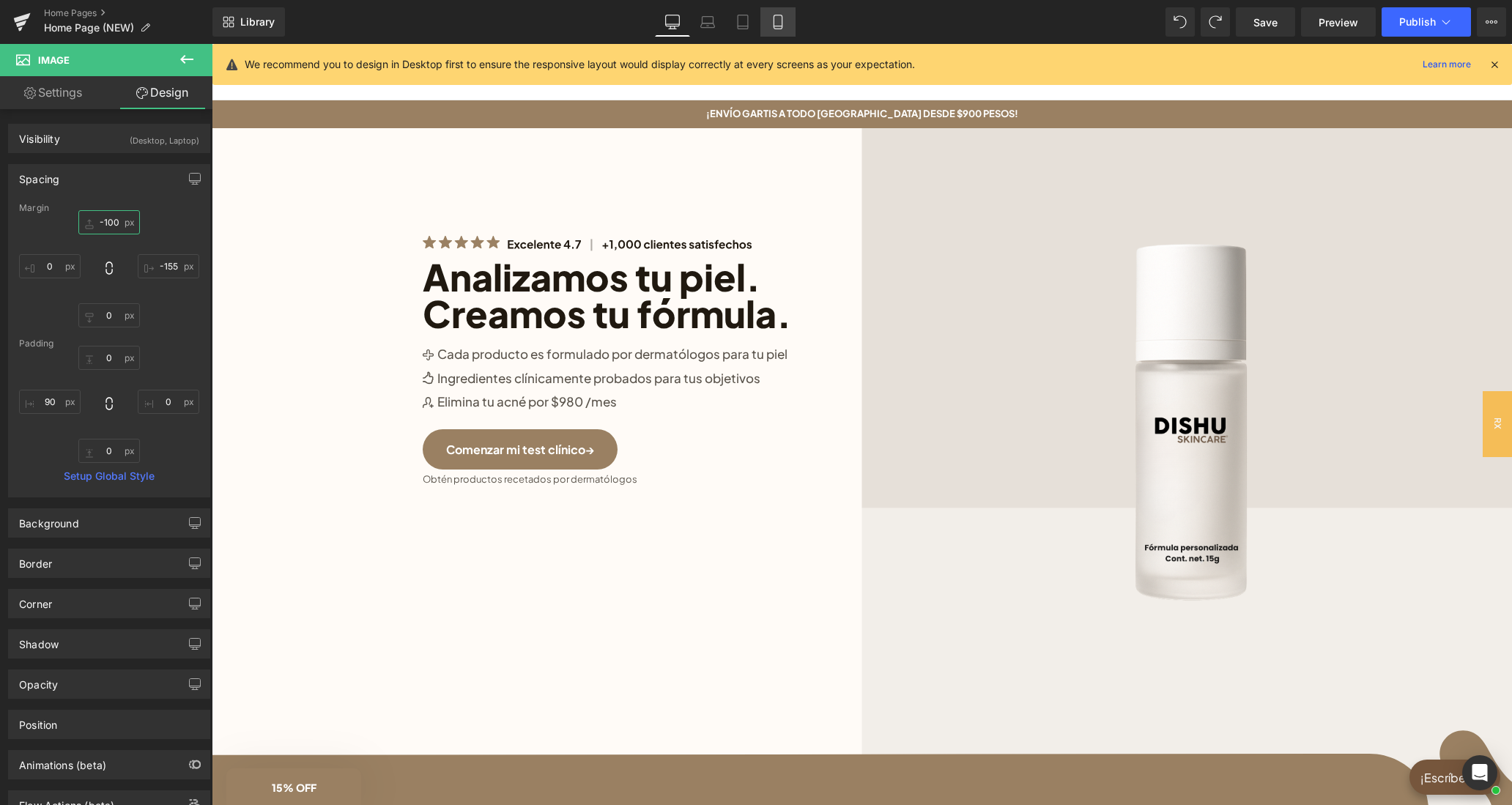
type input "-100"
click at [778, 24] on icon at bounding box center [777, 21] width 14 height 14
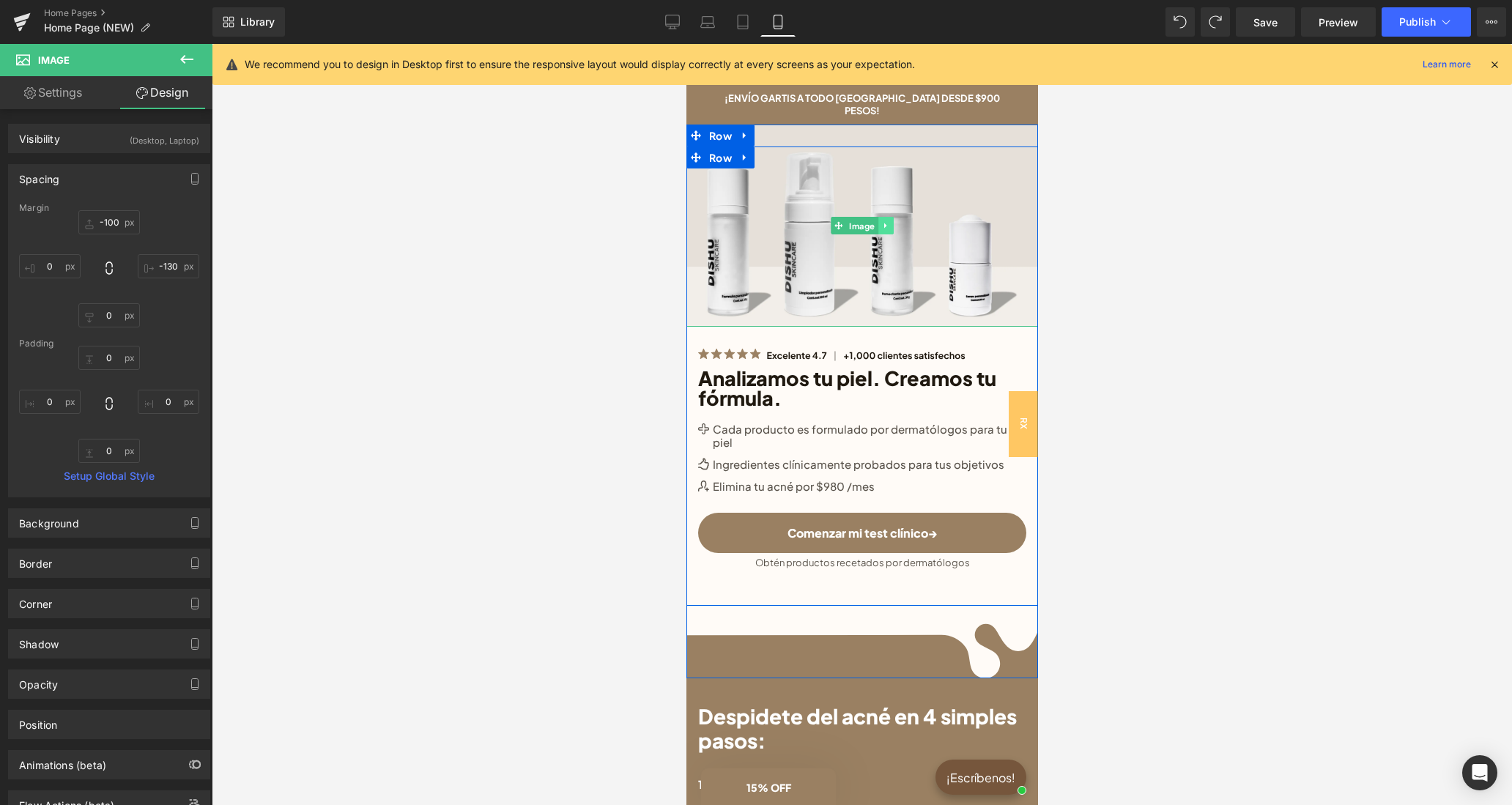
click at [887, 222] on icon at bounding box center [885, 225] width 8 height 9
click at [869, 217] on link at bounding box center [862, 225] width 15 height 17
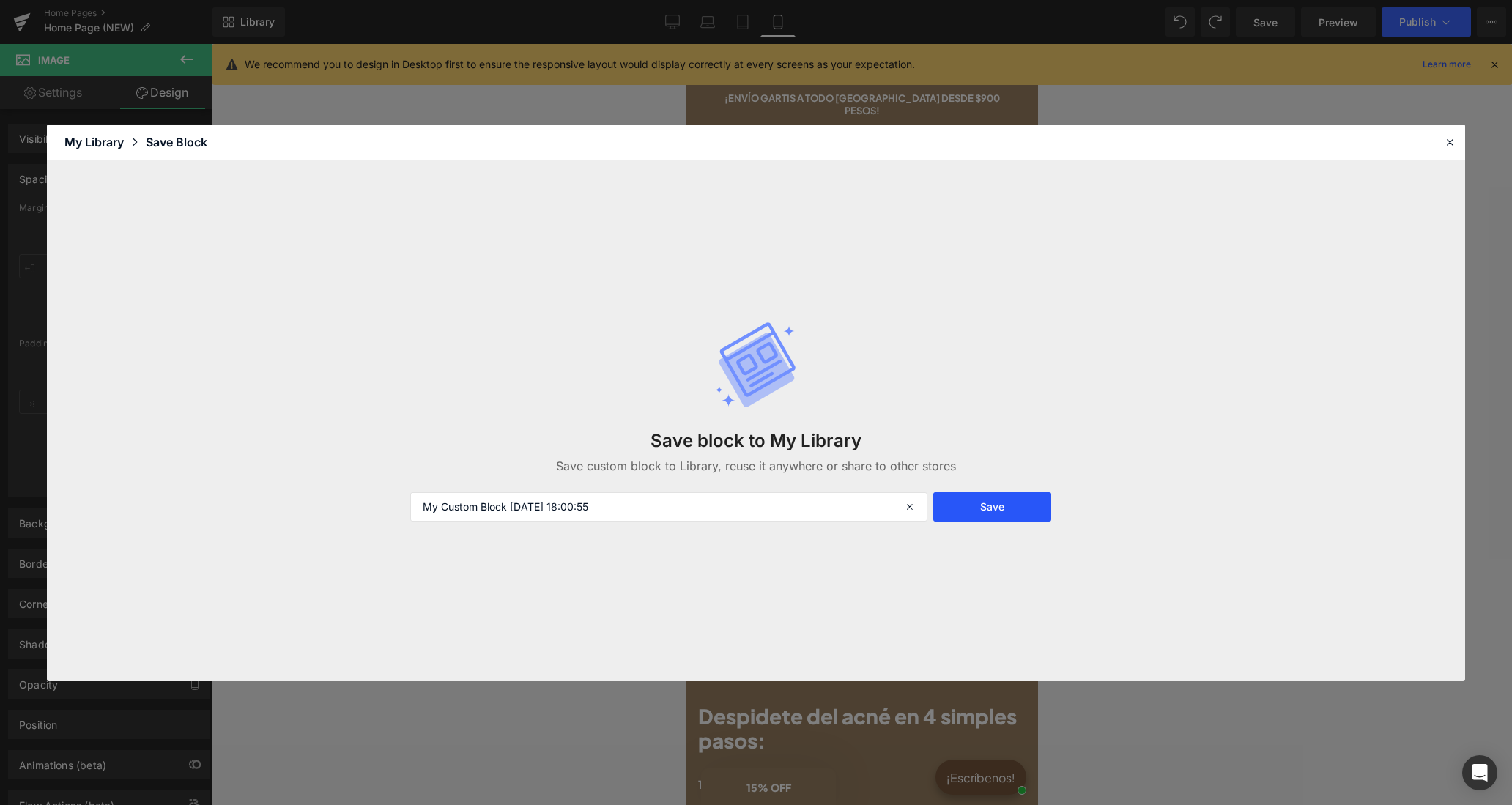
click at [1024, 497] on button "Save" at bounding box center [992, 507] width 118 height 30
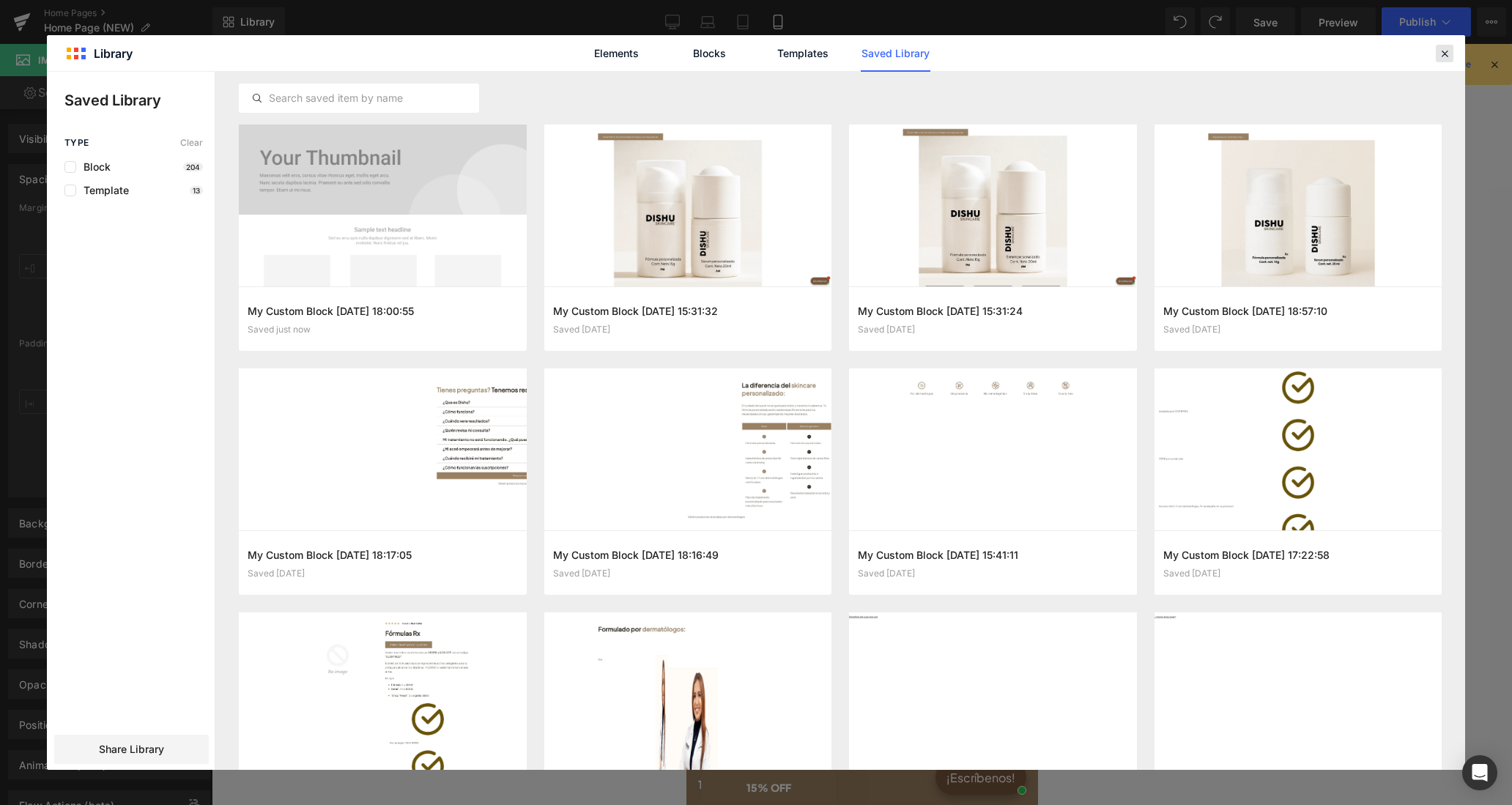
click at [1444, 52] on icon at bounding box center [1444, 53] width 13 height 13
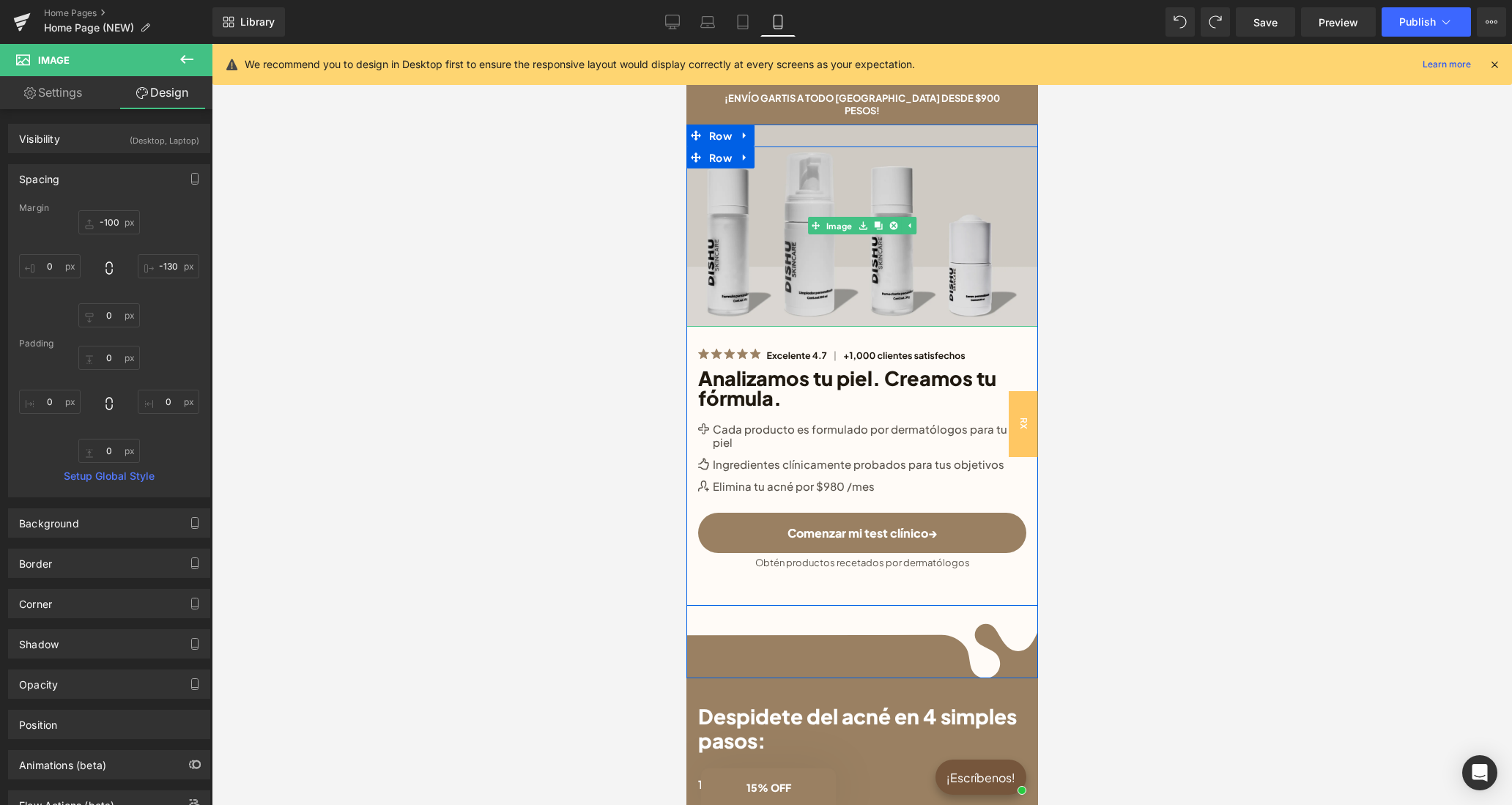
click at [788, 189] on img at bounding box center [861, 225] width 351 height 202
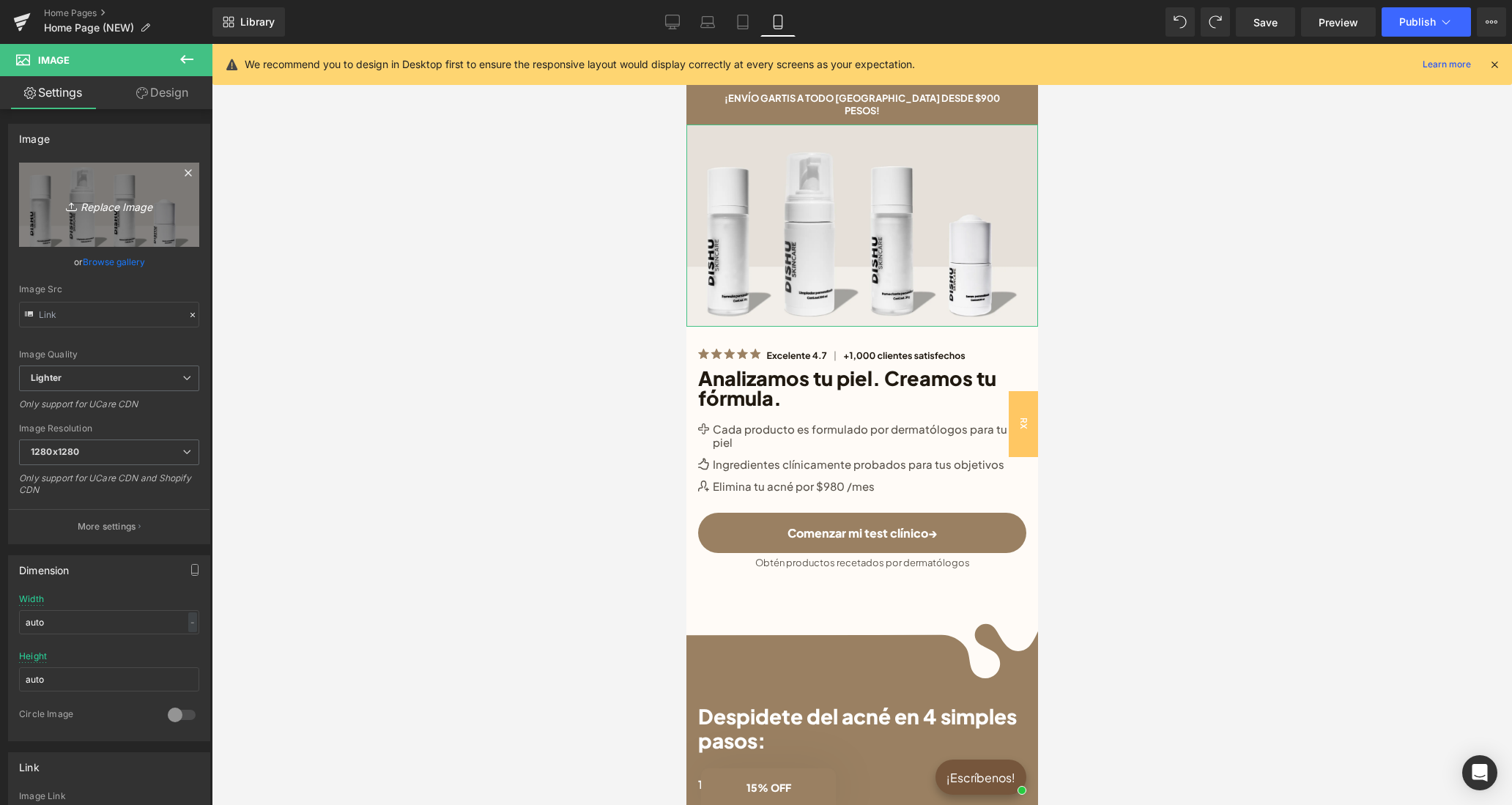
click at [118, 188] on link "Replace Image" at bounding box center [109, 204] width 180 height 84
type input "C:\fakepath\Face Reset Toner(9).png"
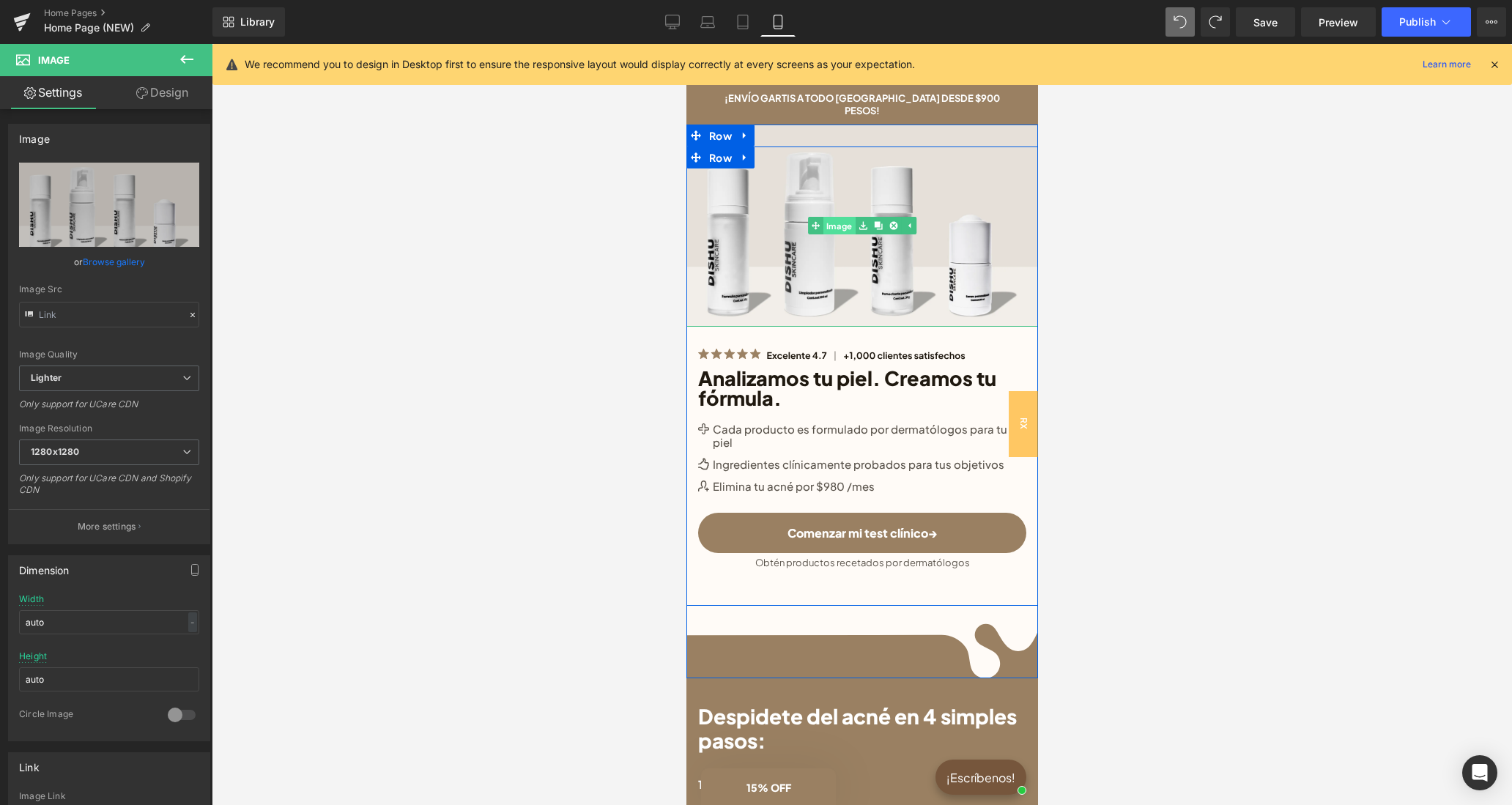
click at [844, 217] on link "Image" at bounding box center [830, 225] width 47 height 17
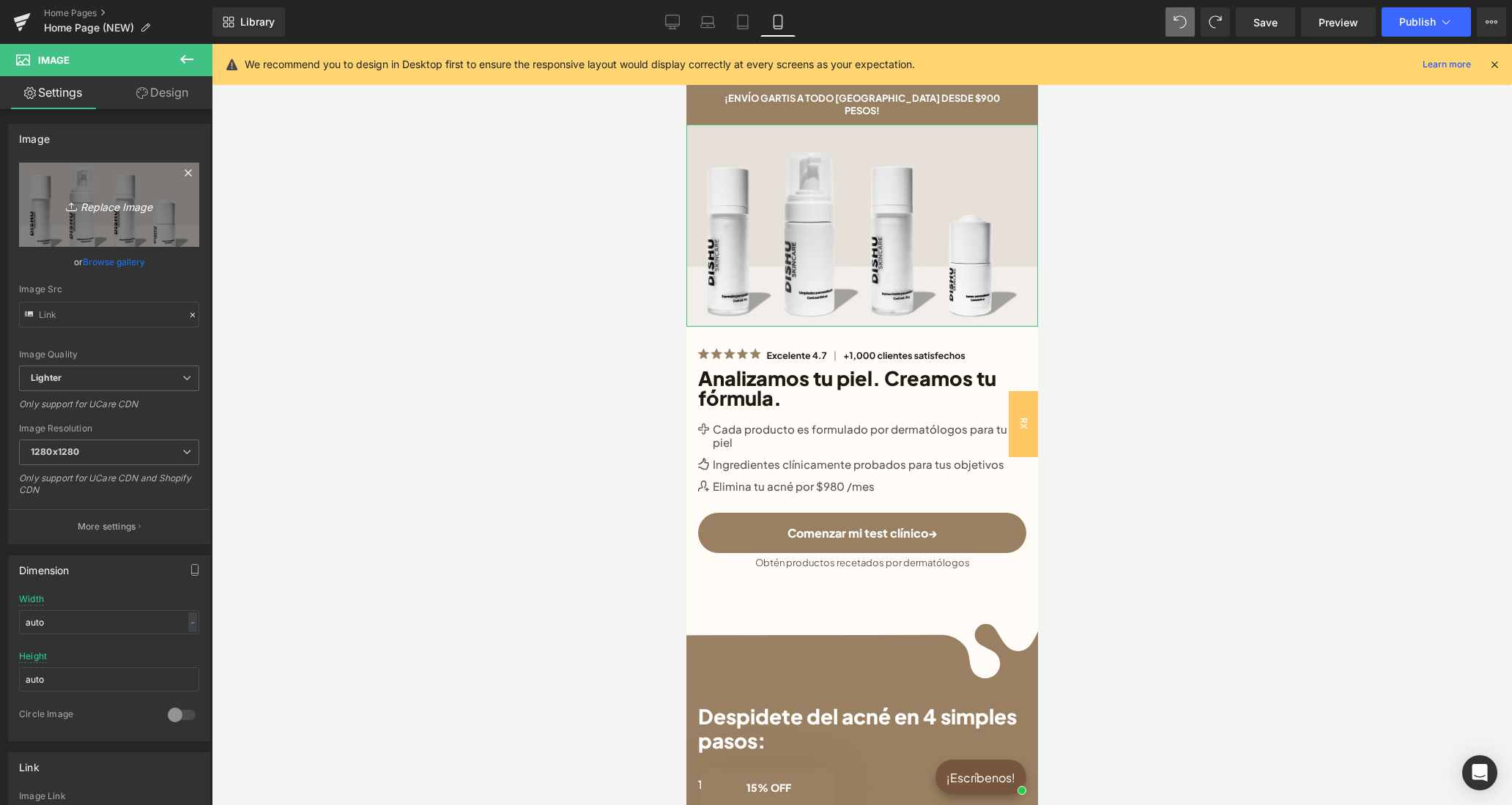
click at [104, 189] on link "Replace Image" at bounding box center [109, 204] width 180 height 84
type input "C:\fakepath\Face Reset Toner(10).png"
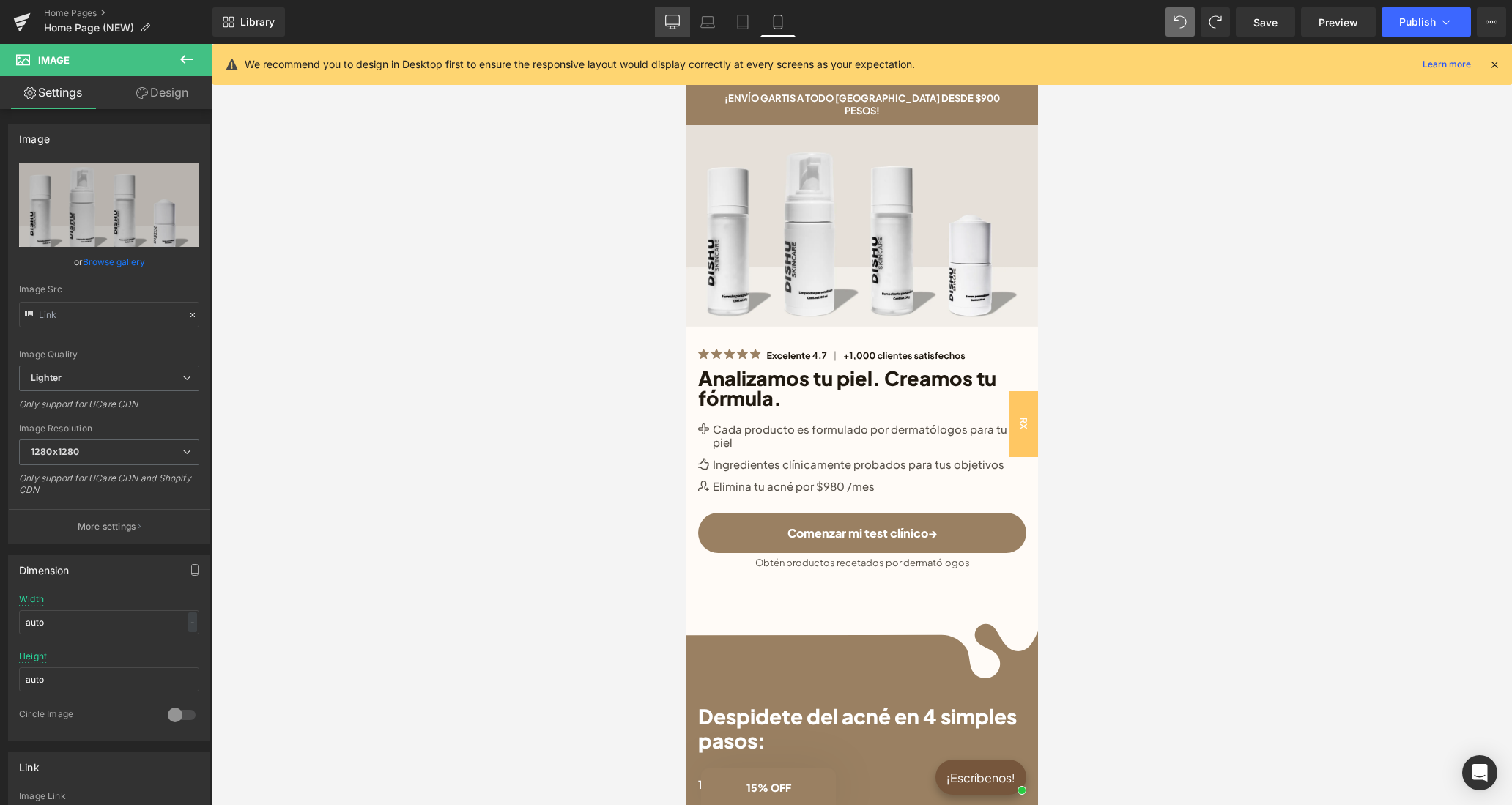
click at [676, 17] on icon at bounding box center [672, 21] width 14 height 14
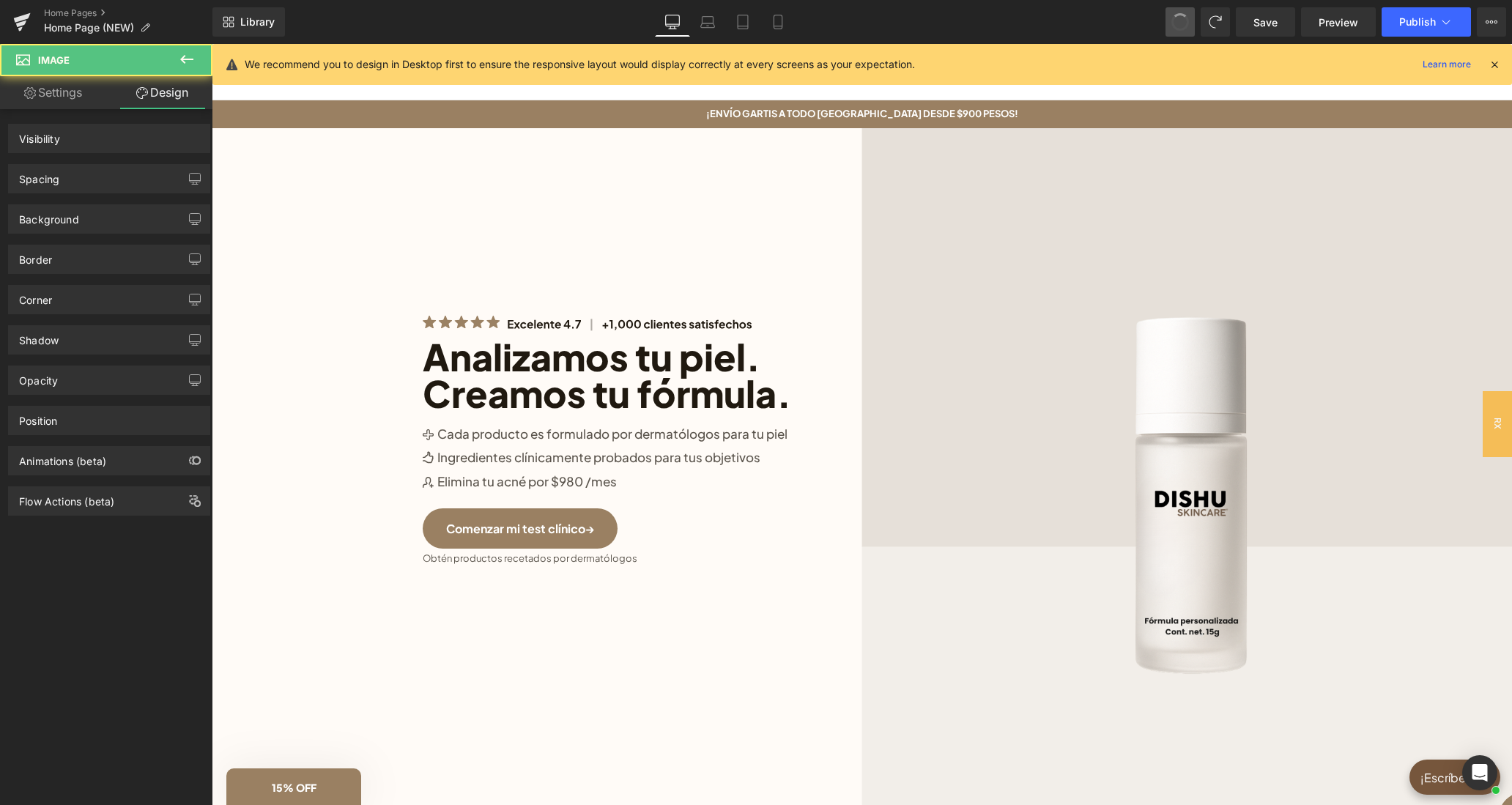
click at [1185, 31] on button at bounding box center [1180, 22] width 30 height 30
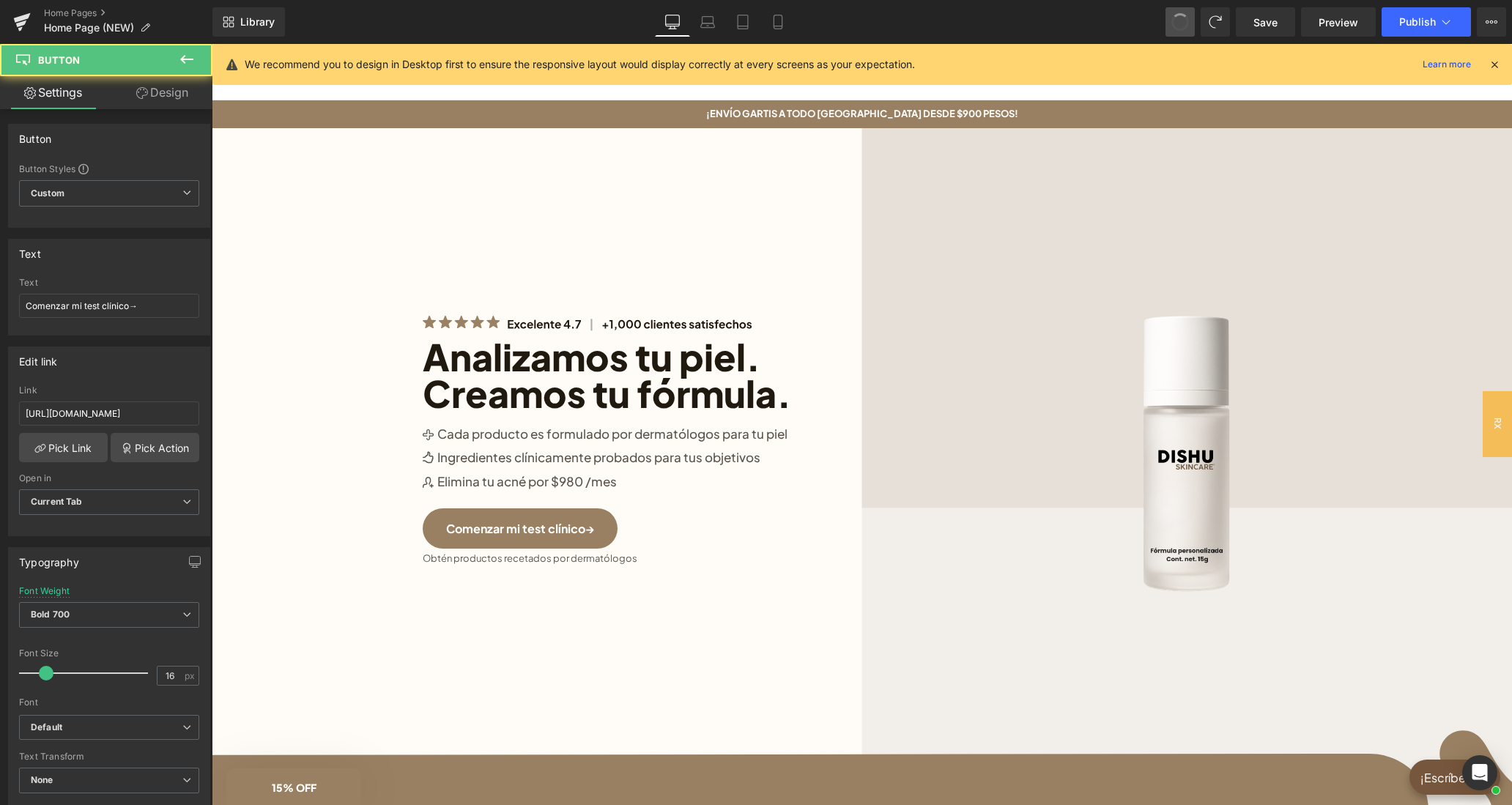
click at [1185, 30] on span at bounding box center [1179, 21] width 20 height 20
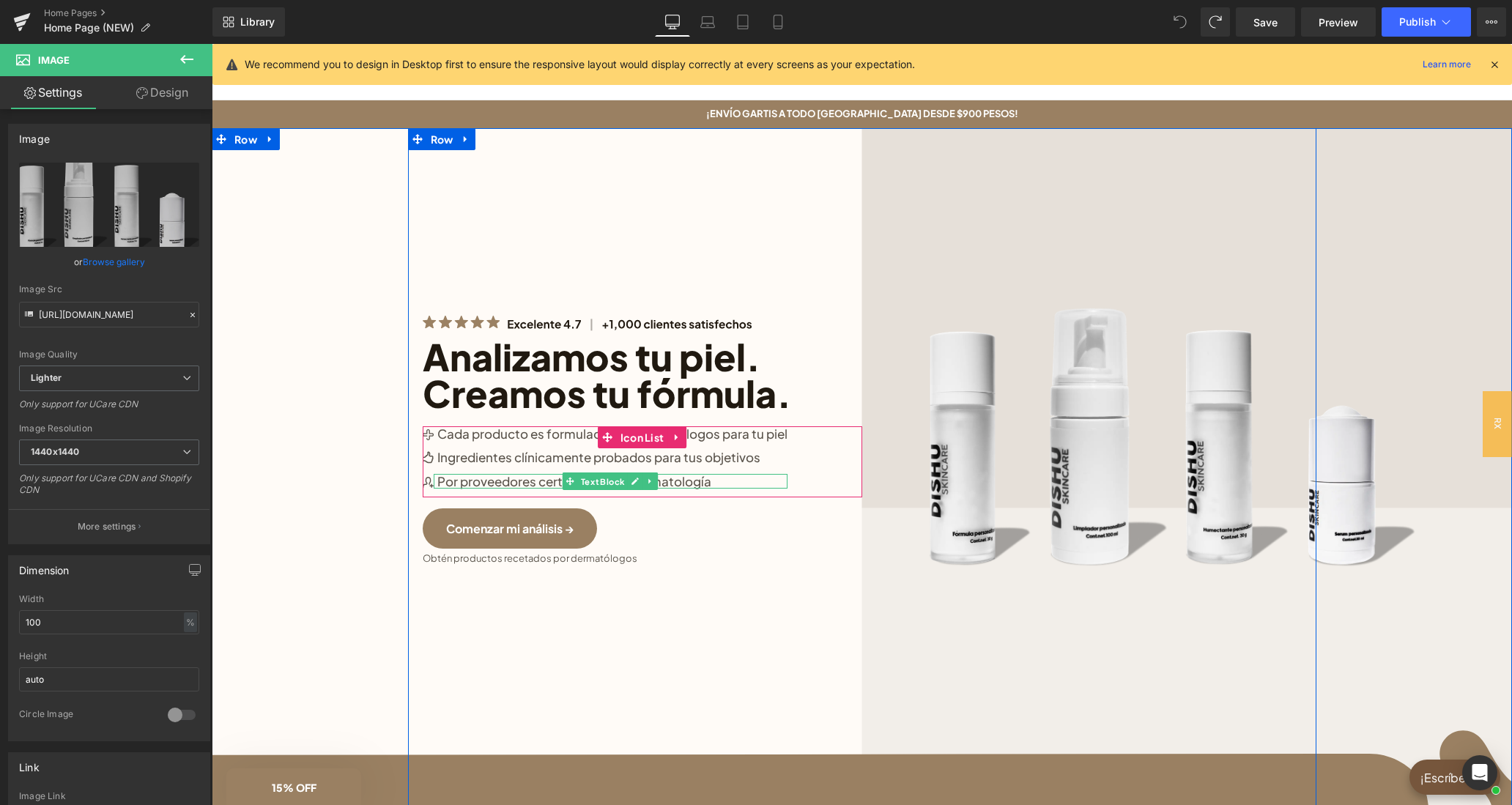
click at [527, 477] on p "Por proveedores certificados de dermatología" at bounding box center [612, 480] width 350 height 14
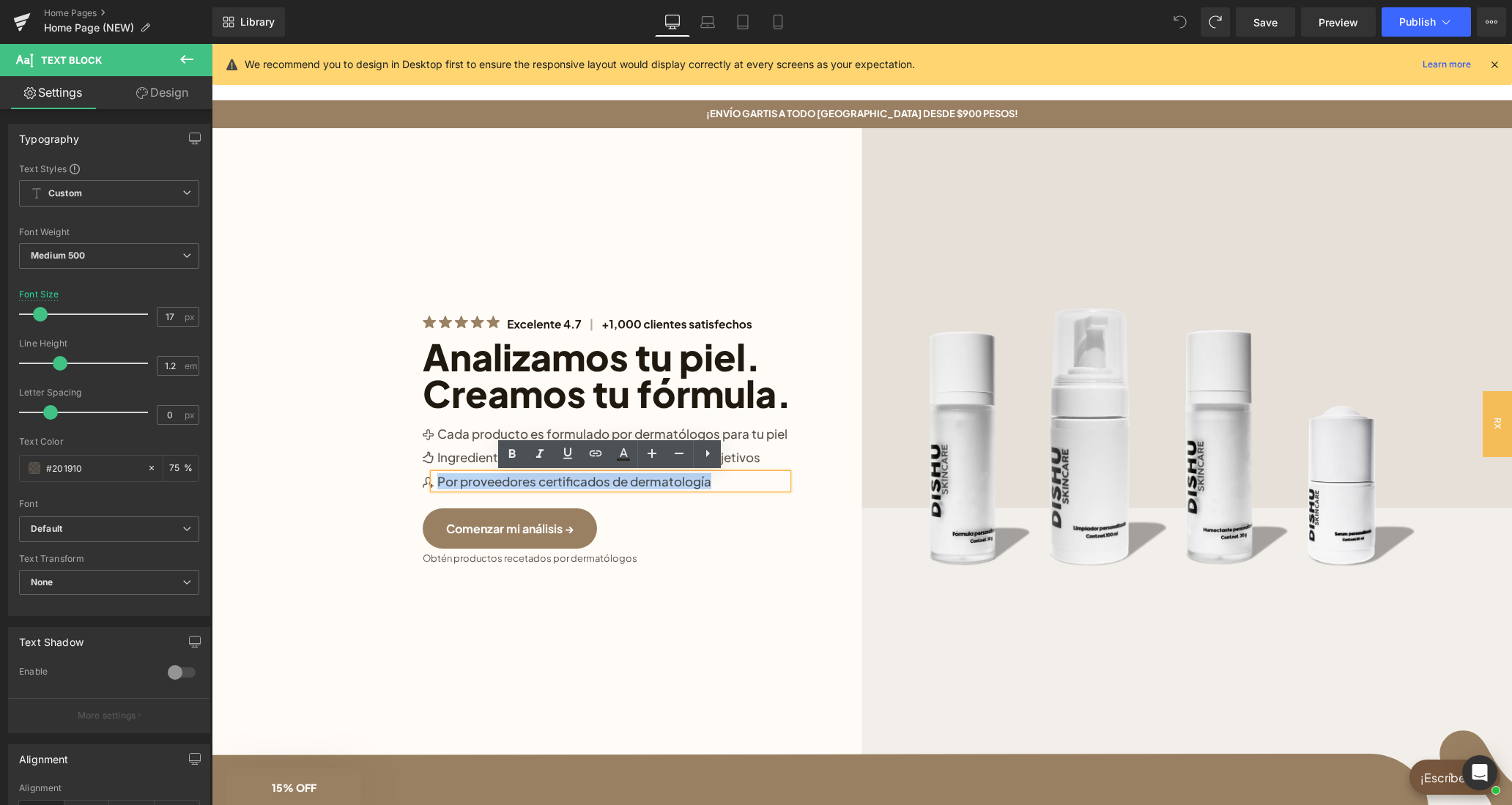
drag, startPoint x: 644, startPoint y: 486, endPoint x: 439, endPoint y: 477, distance: 205.2
click at [439, 477] on p "Por proveedores certificados de dermatología" at bounding box center [612, 480] width 350 height 14
click at [63, 11] on link "Home Pages" at bounding box center [128, 13] width 168 height 11
